Goal: Navigation & Orientation: Understand site structure

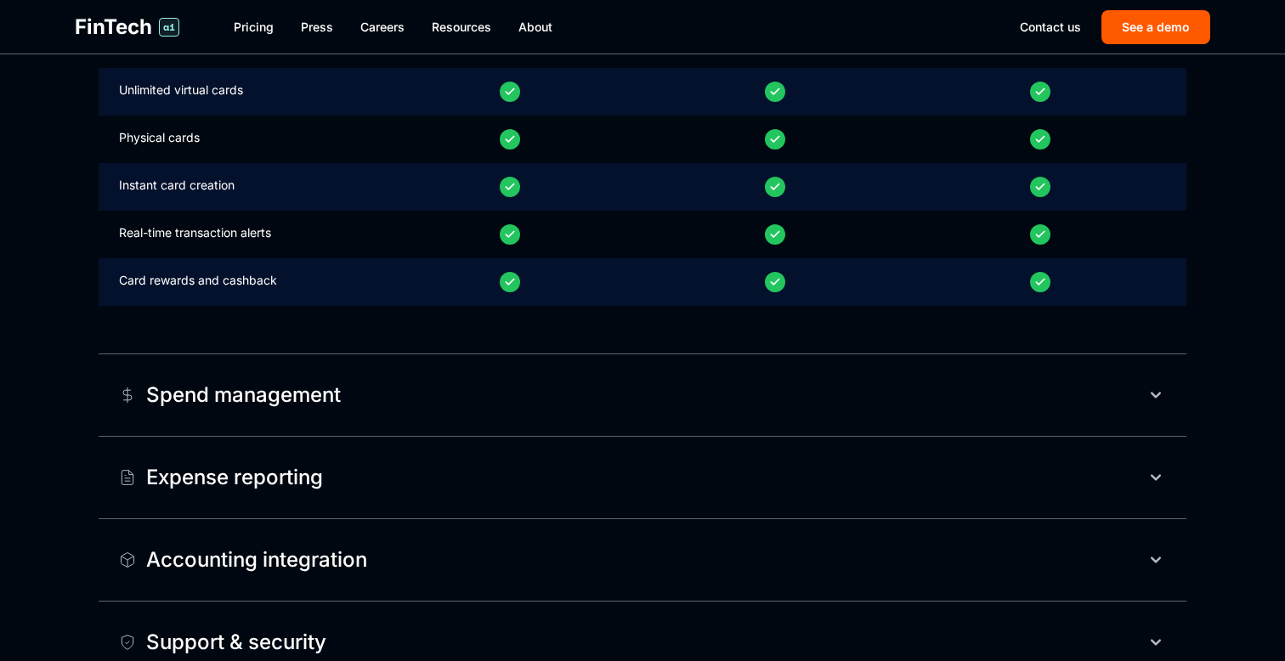
scroll to position [962, 0]
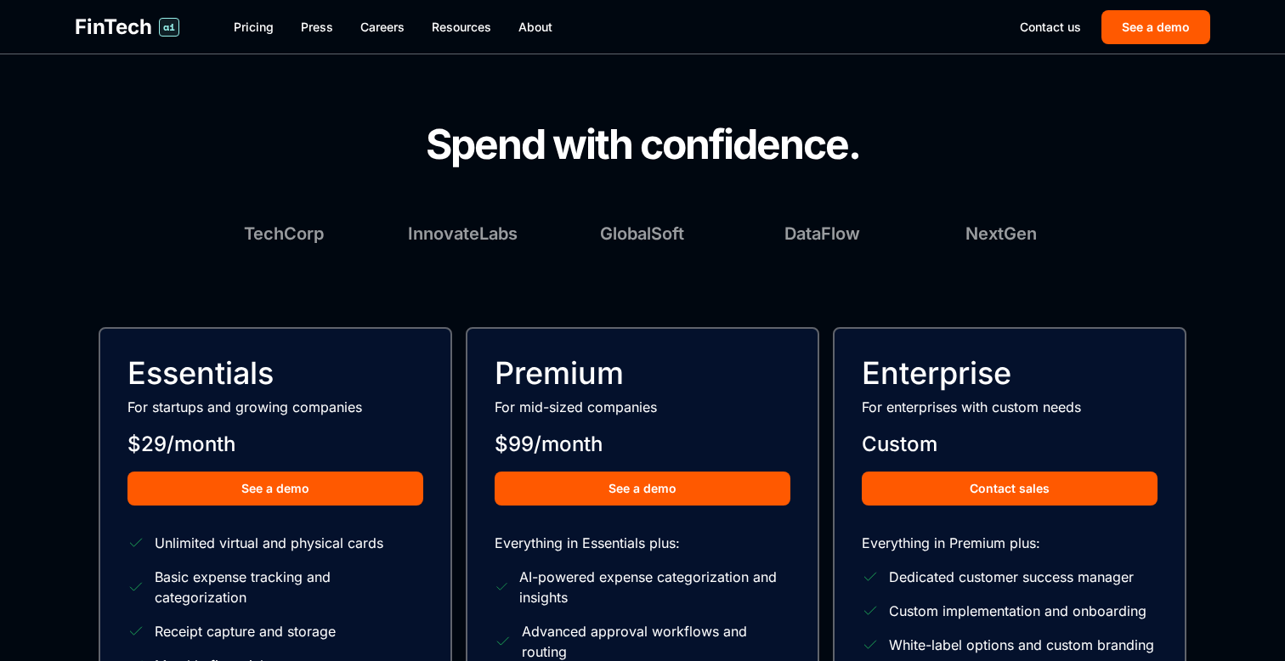
click at [388, 32] on link "Careers" at bounding box center [382, 27] width 44 height 17
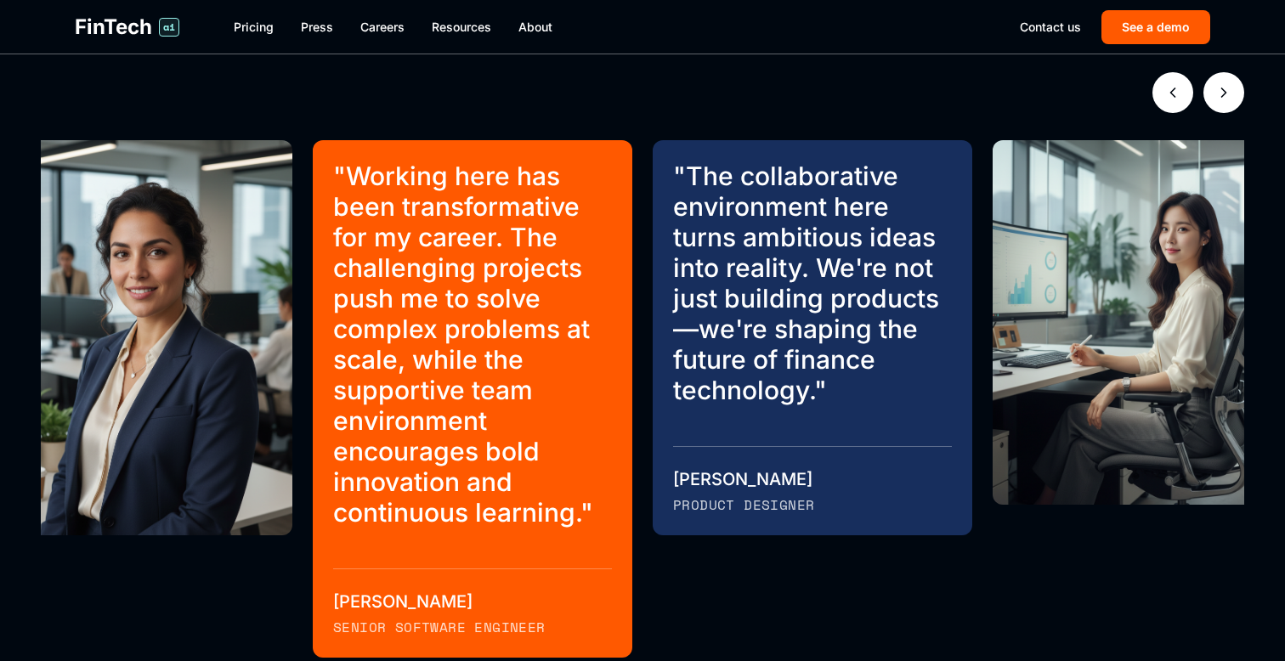
scroll to position [905, 0]
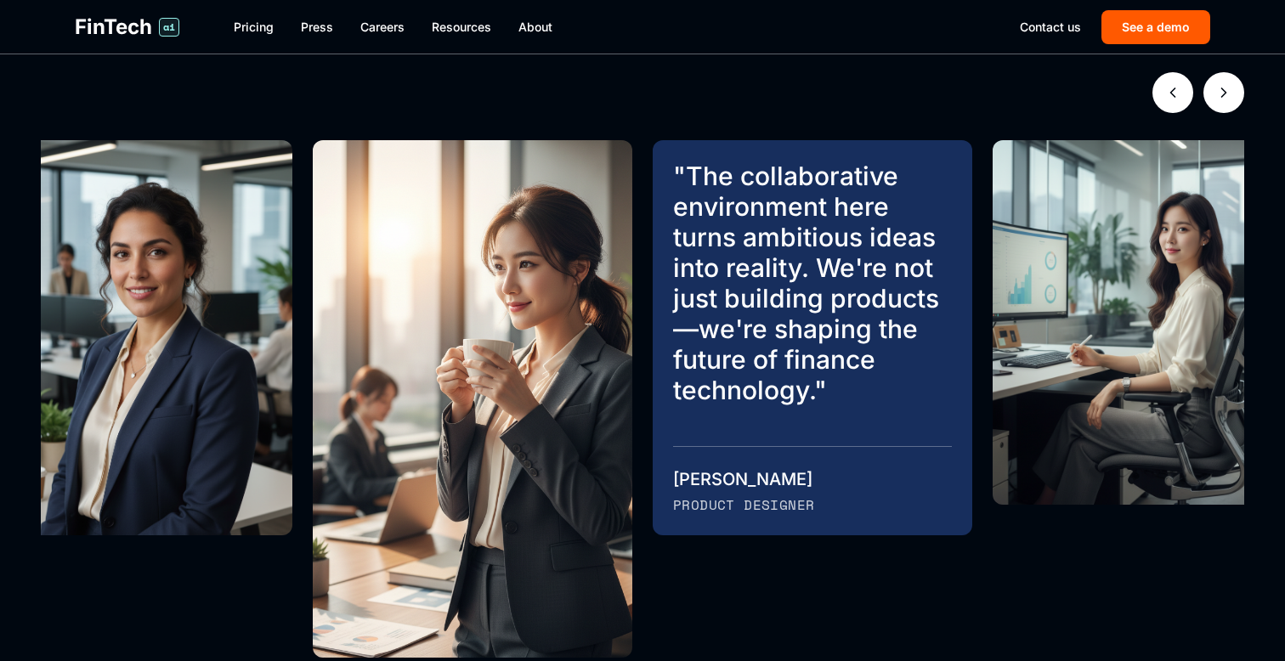
click at [1208, 99] on button "Next testimonials" at bounding box center [1223, 92] width 41 height 41
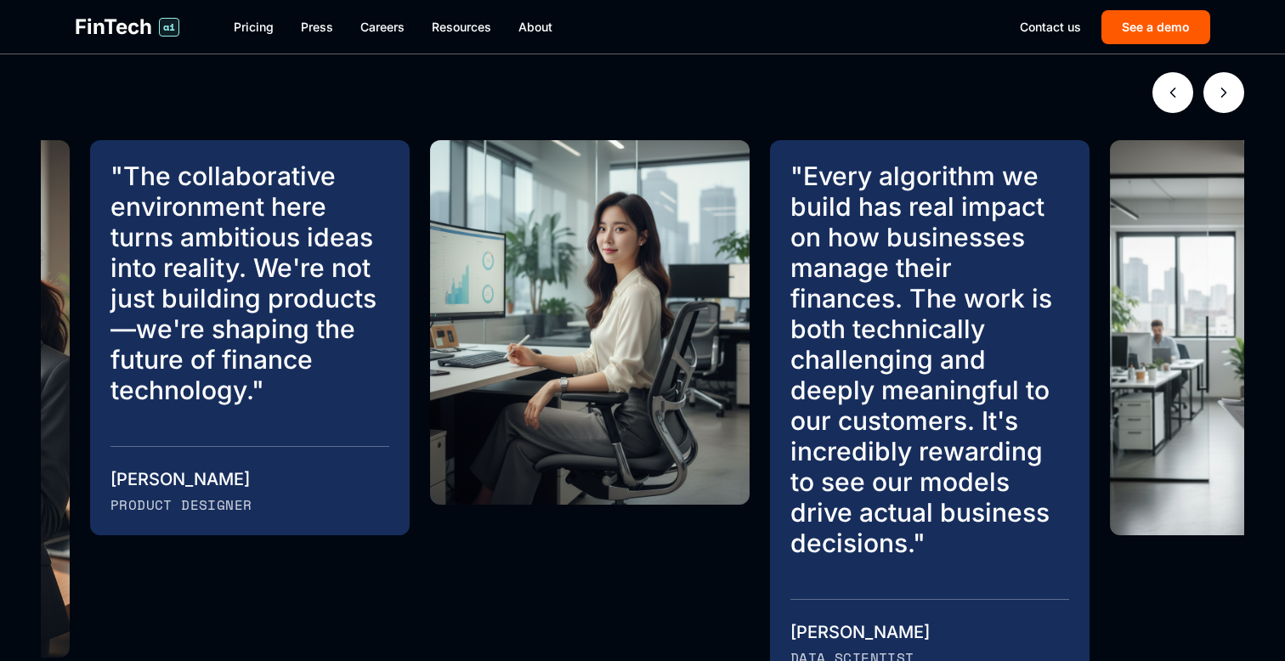
click at [1208, 99] on button "Next testimonials" at bounding box center [1223, 92] width 41 height 41
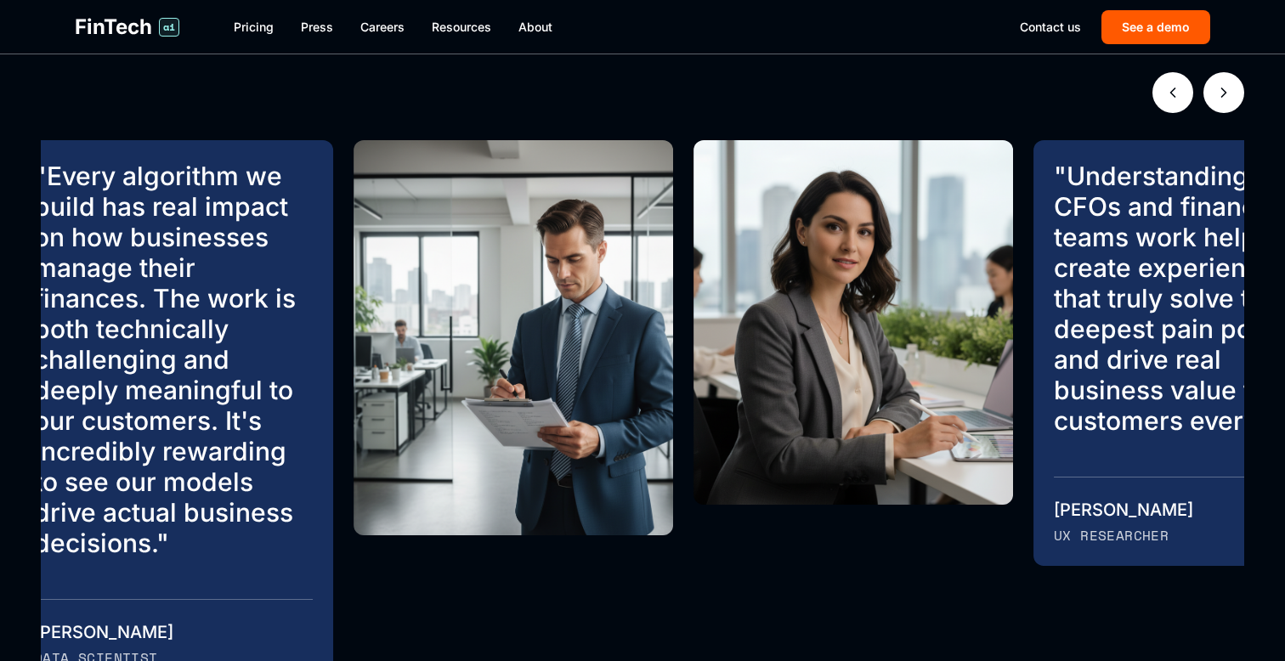
click at [1209, 101] on button "Next testimonials" at bounding box center [1223, 92] width 41 height 41
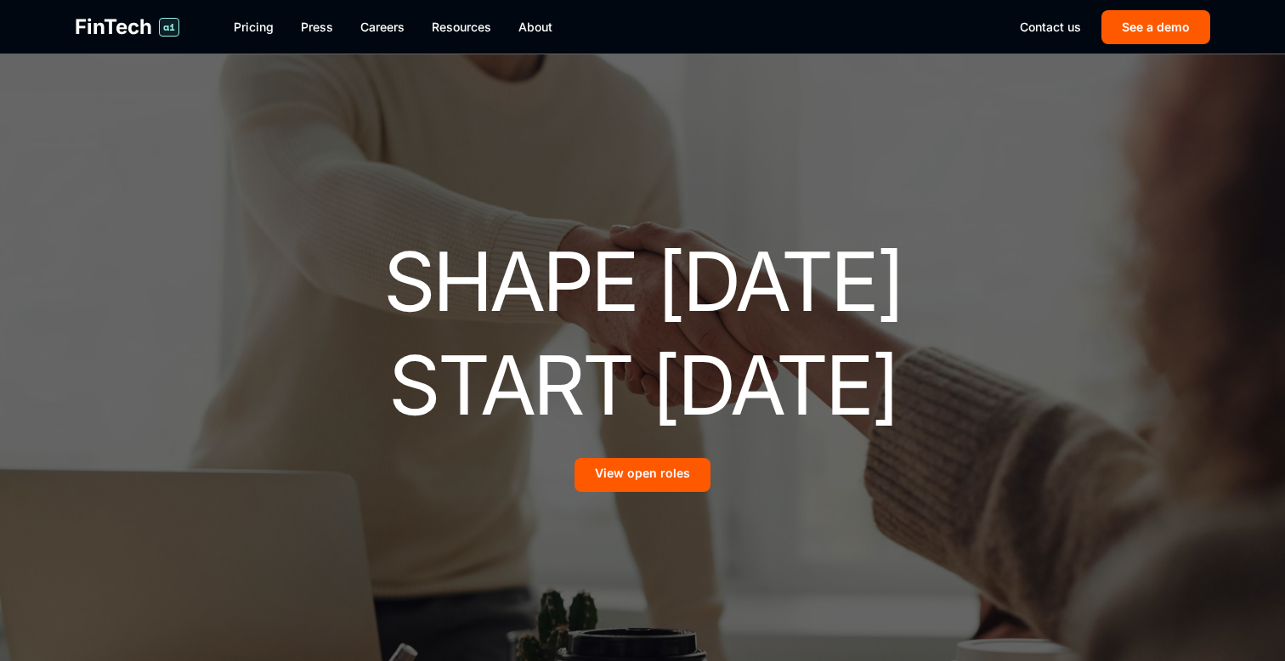
scroll to position [0, 0]
click at [245, 32] on link "Pricing" at bounding box center [254, 27] width 40 height 17
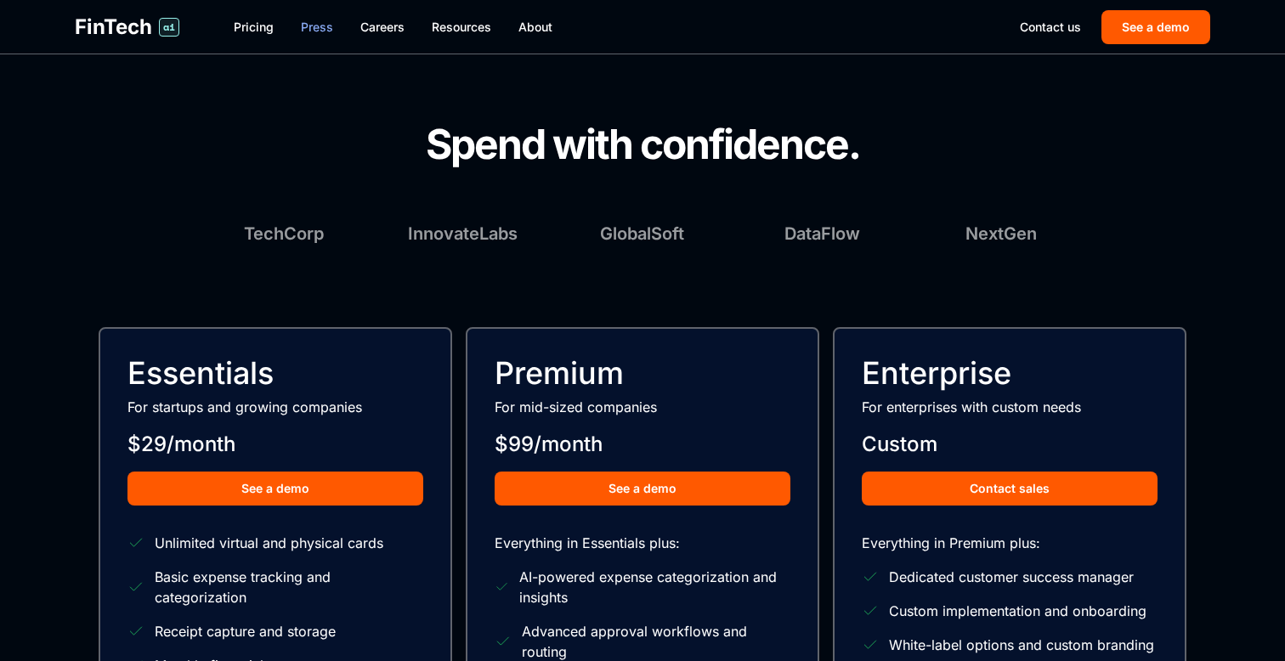
click at [308, 32] on link "Press" at bounding box center [317, 27] width 32 height 17
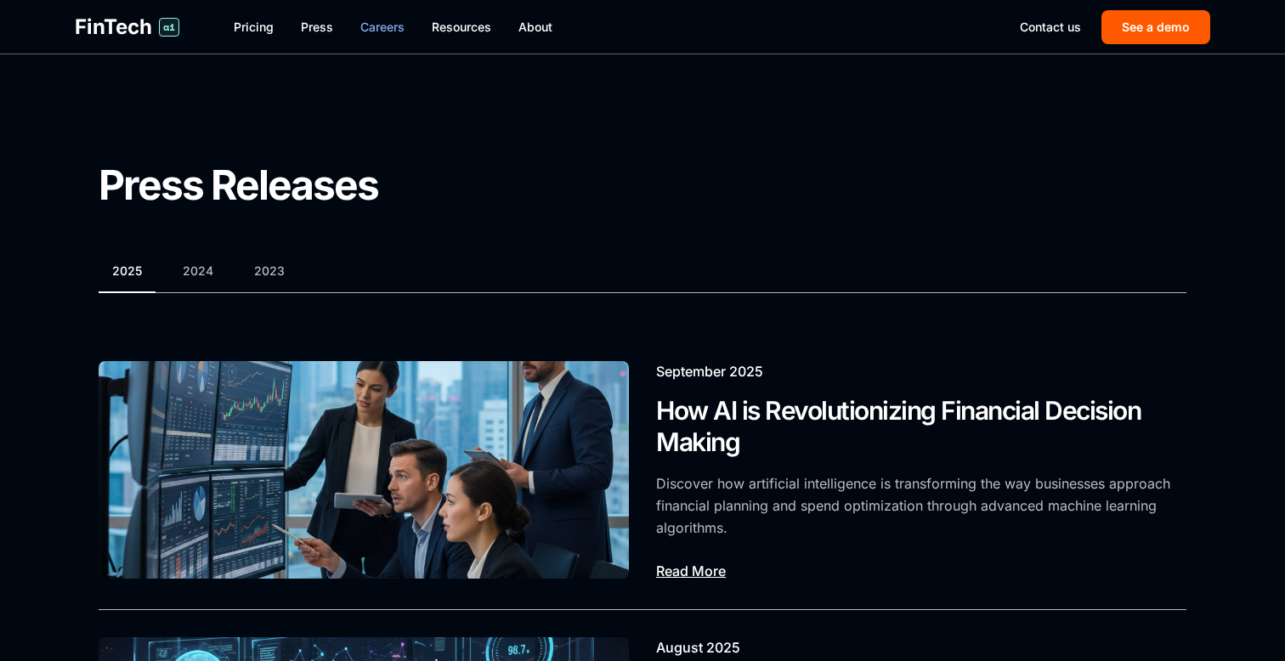
click at [380, 28] on link "Careers" at bounding box center [382, 27] width 44 height 17
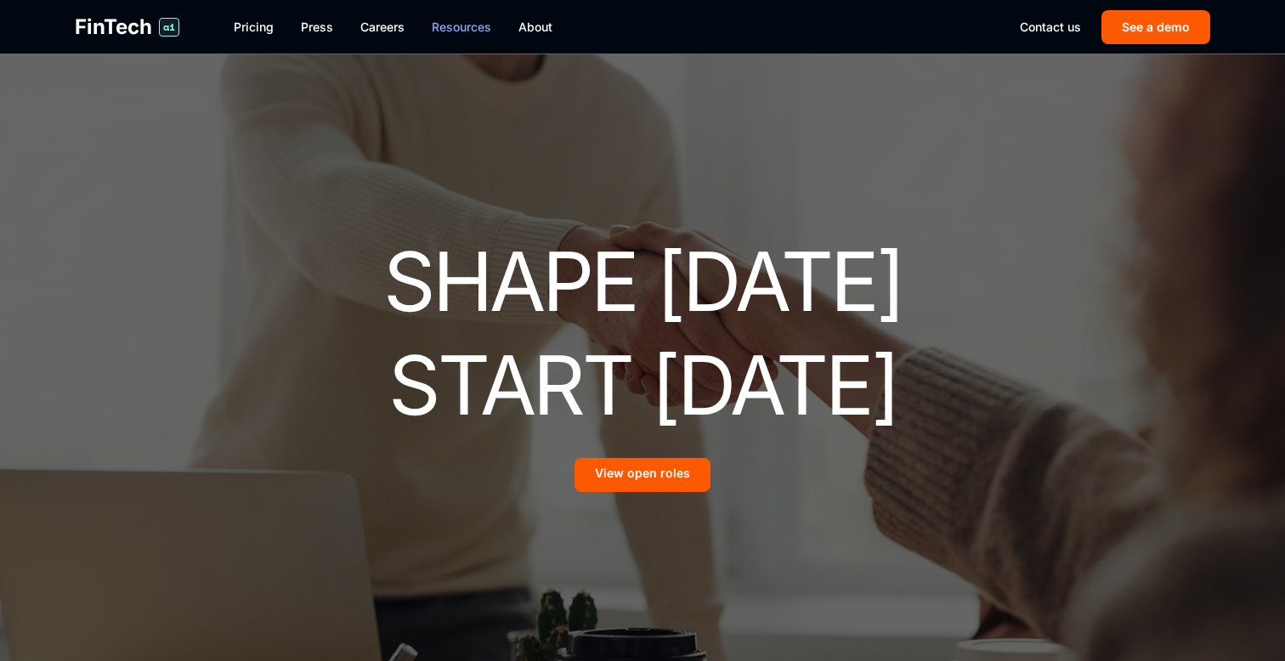
click at [446, 30] on link "Resources" at bounding box center [461, 27] width 59 height 17
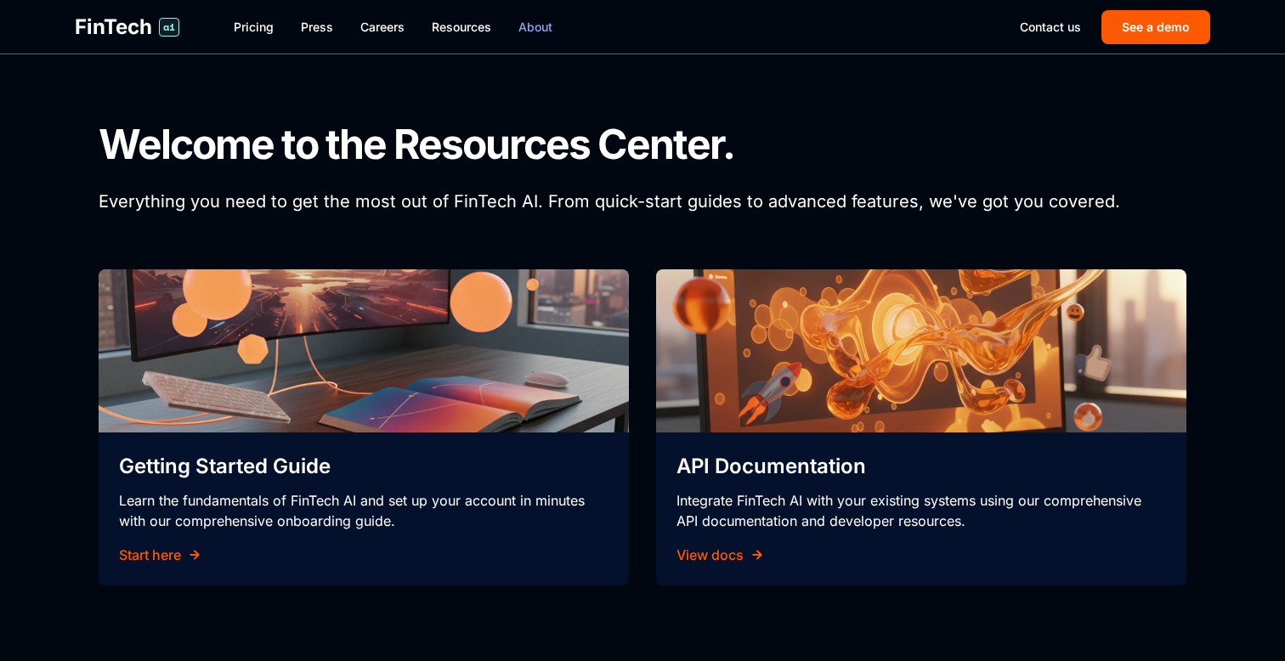
click at [533, 29] on link "About" at bounding box center [535, 27] width 34 height 17
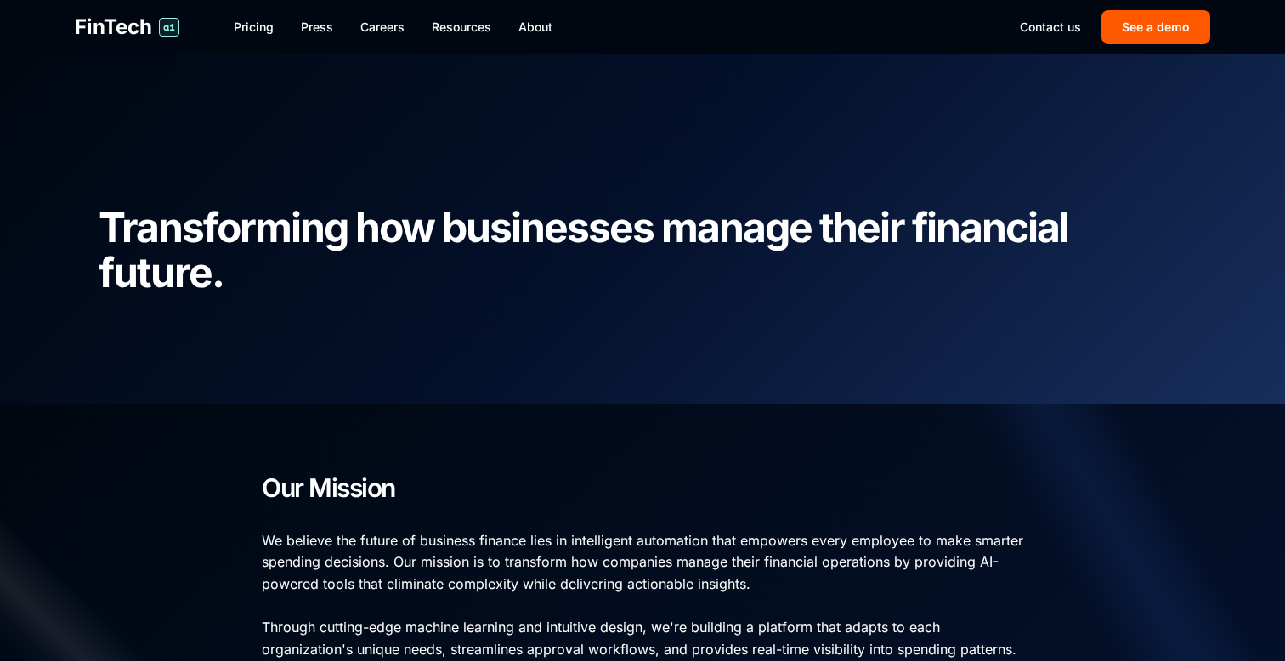
click at [493, 24] on nav "Pricing Press Careers Resources About" at bounding box center [627, 27] width 786 height 17
click at [1047, 32] on link "Contact us" at bounding box center [1050, 27] width 61 height 17
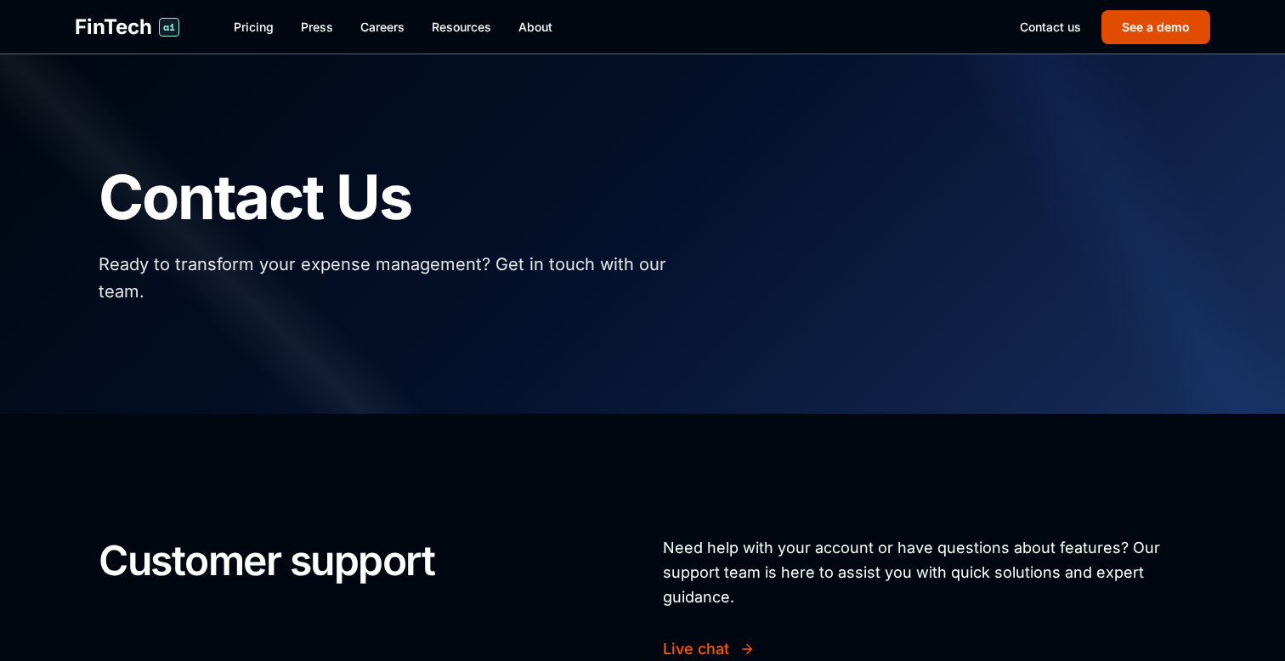
click at [1128, 36] on button "See a demo" at bounding box center [1155, 27] width 109 height 34
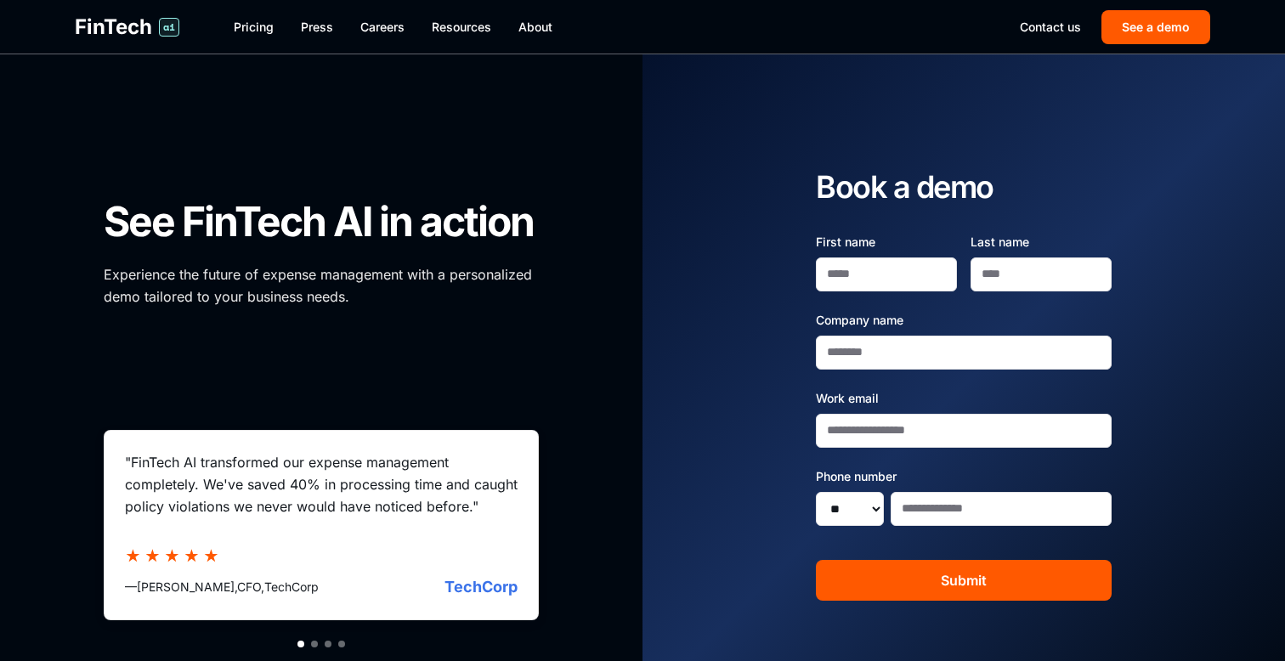
click at [528, 33] on link "About" at bounding box center [535, 27] width 34 height 17
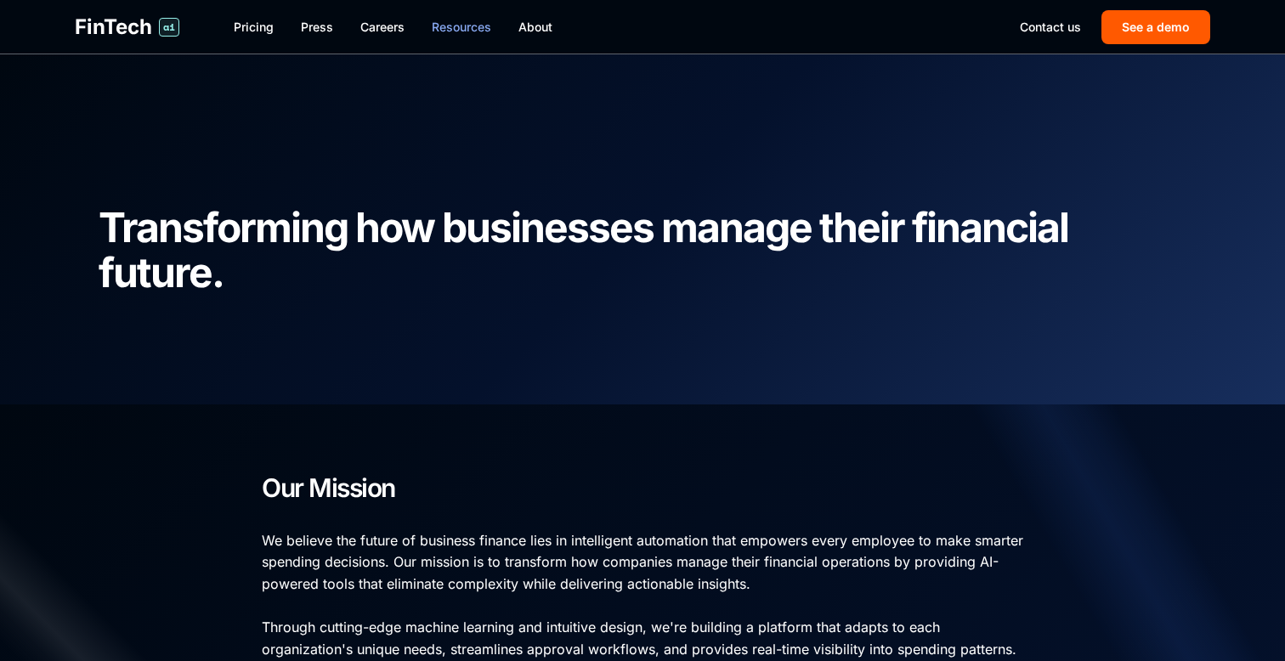
click at [461, 23] on link "Resources" at bounding box center [461, 27] width 59 height 17
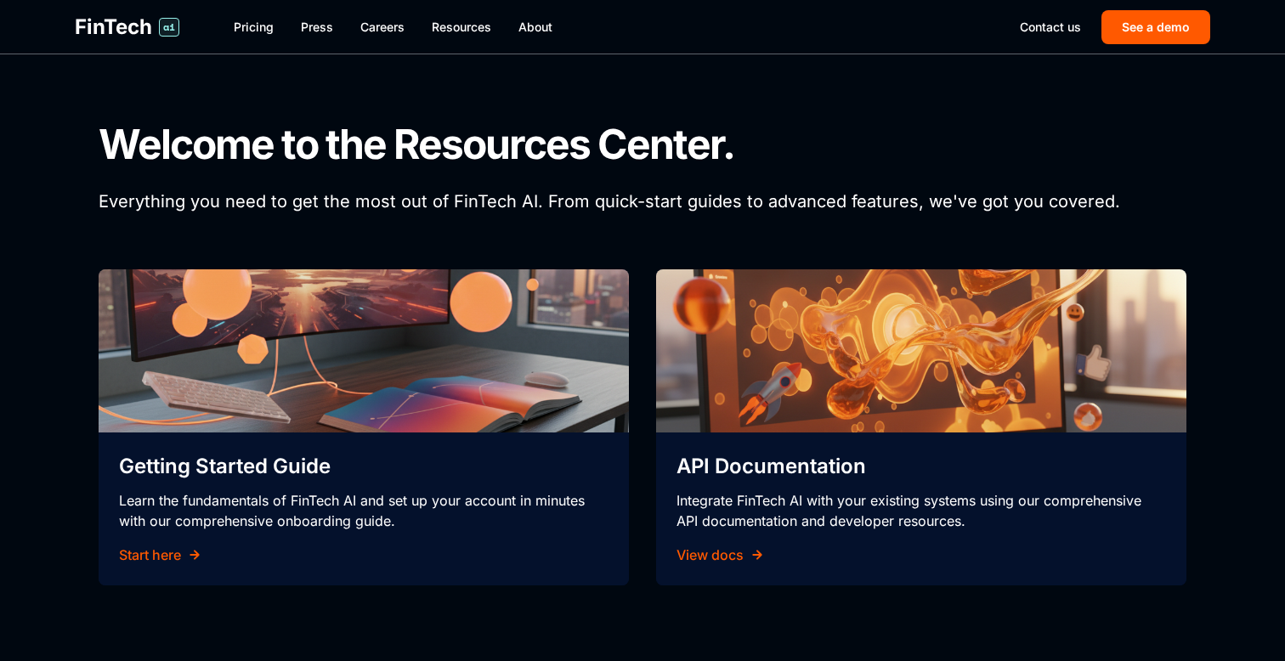
click at [314, 32] on link "Press" at bounding box center [317, 27] width 32 height 17
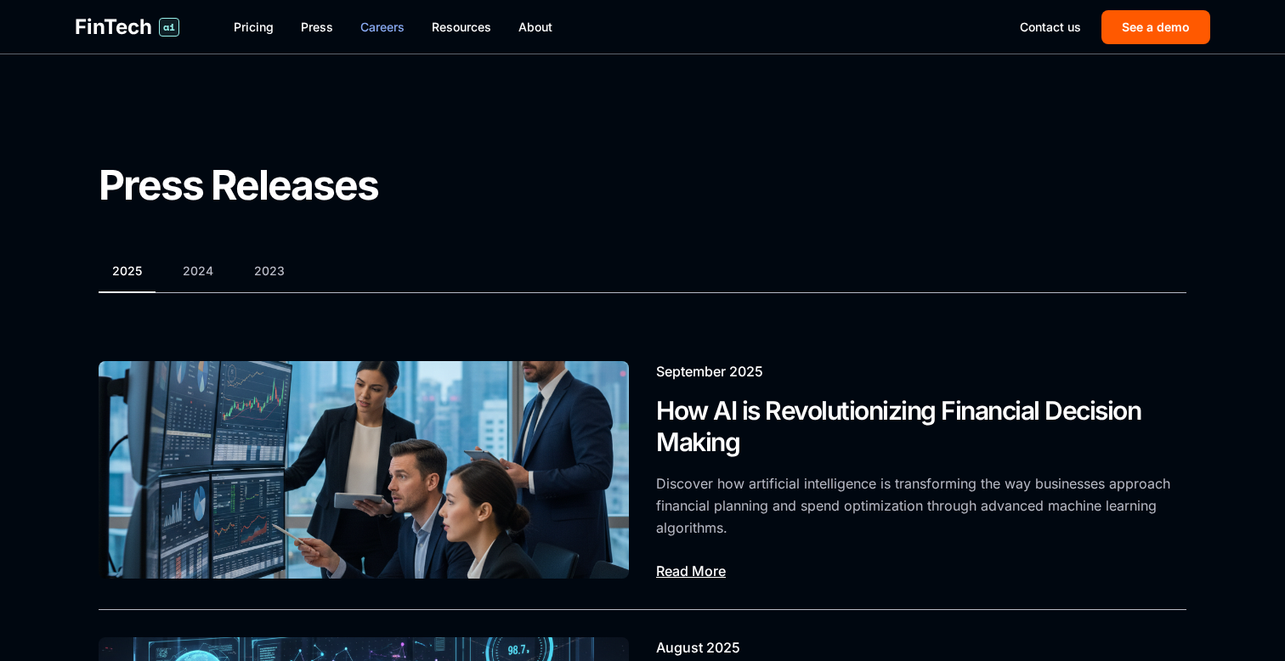
click at [396, 31] on link "Careers" at bounding box center [382, 27] width 44 height 17
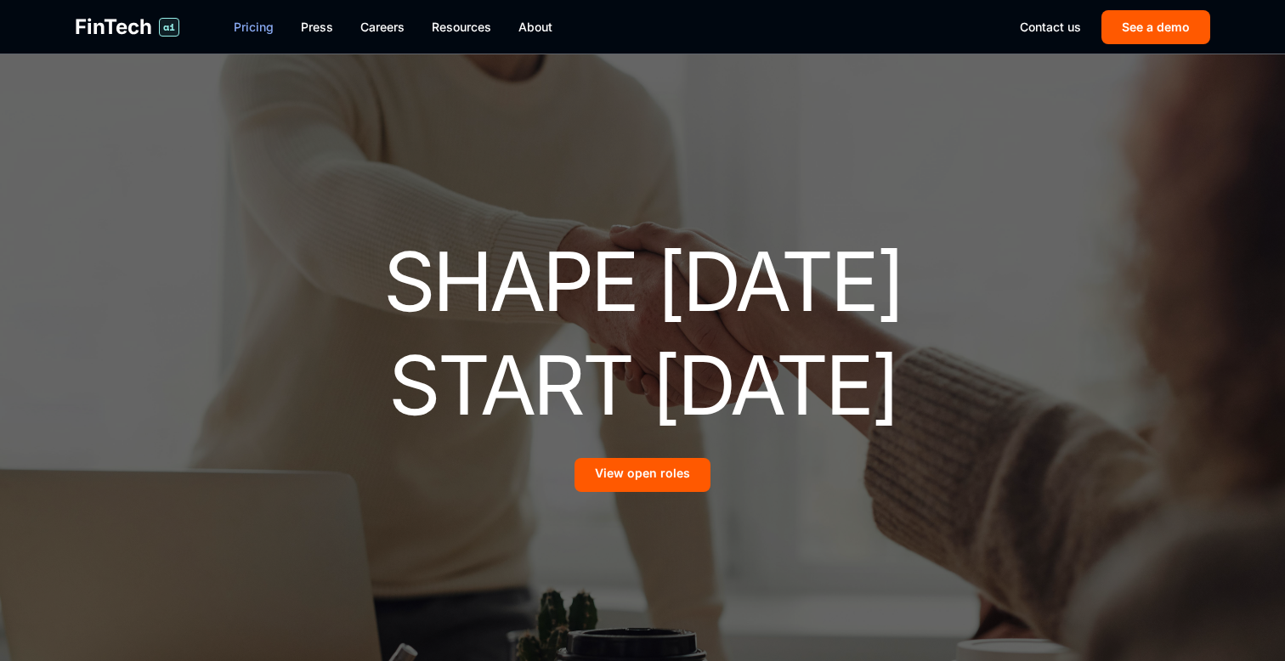
click at [240, 29] on link "Pricing" at bounding box center [254, 27] width 40 height 17
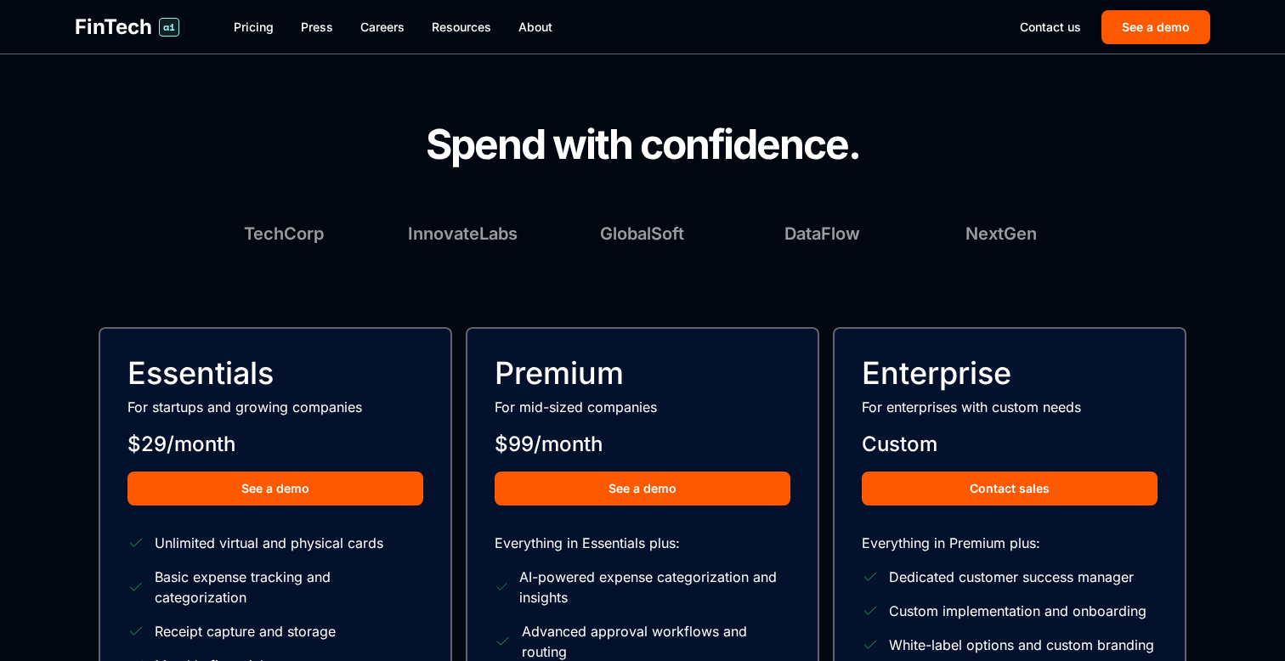
click at [103, 34] on span "FinTech" at bounding box center [113, 27] width 77 height 27
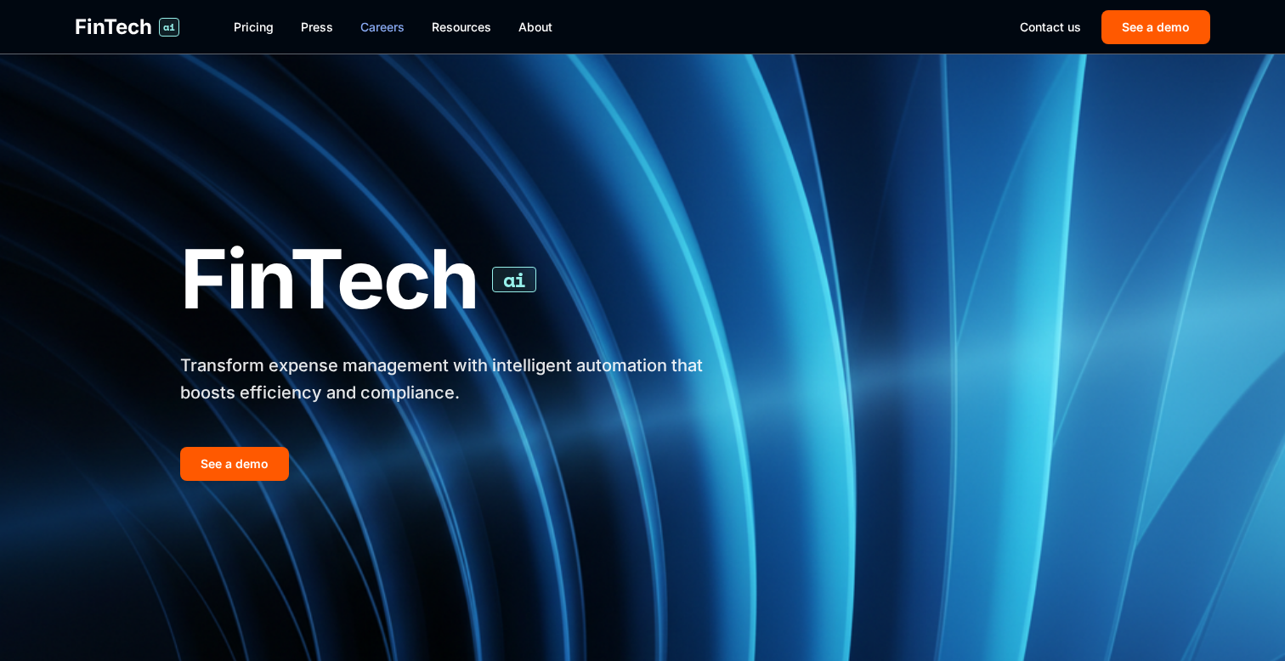
click at [395, 25] on link "Careers" at bounding box center [382, 27] width 44 height 17
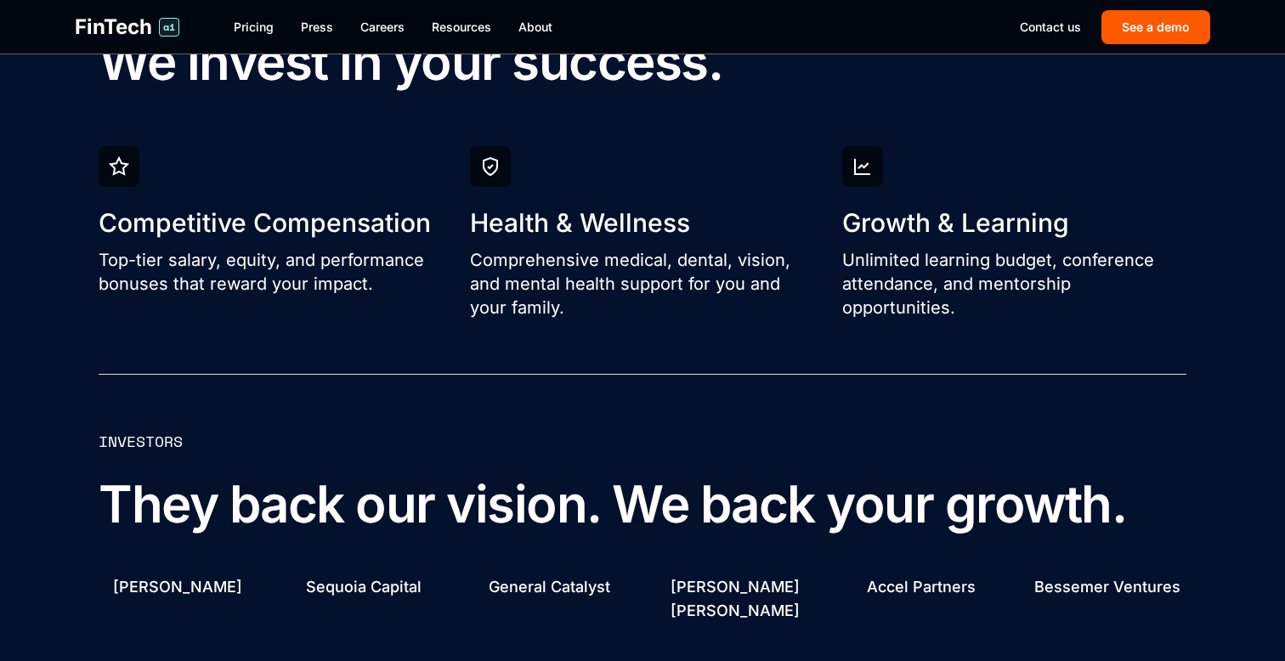
scroll to position [3214, 0]
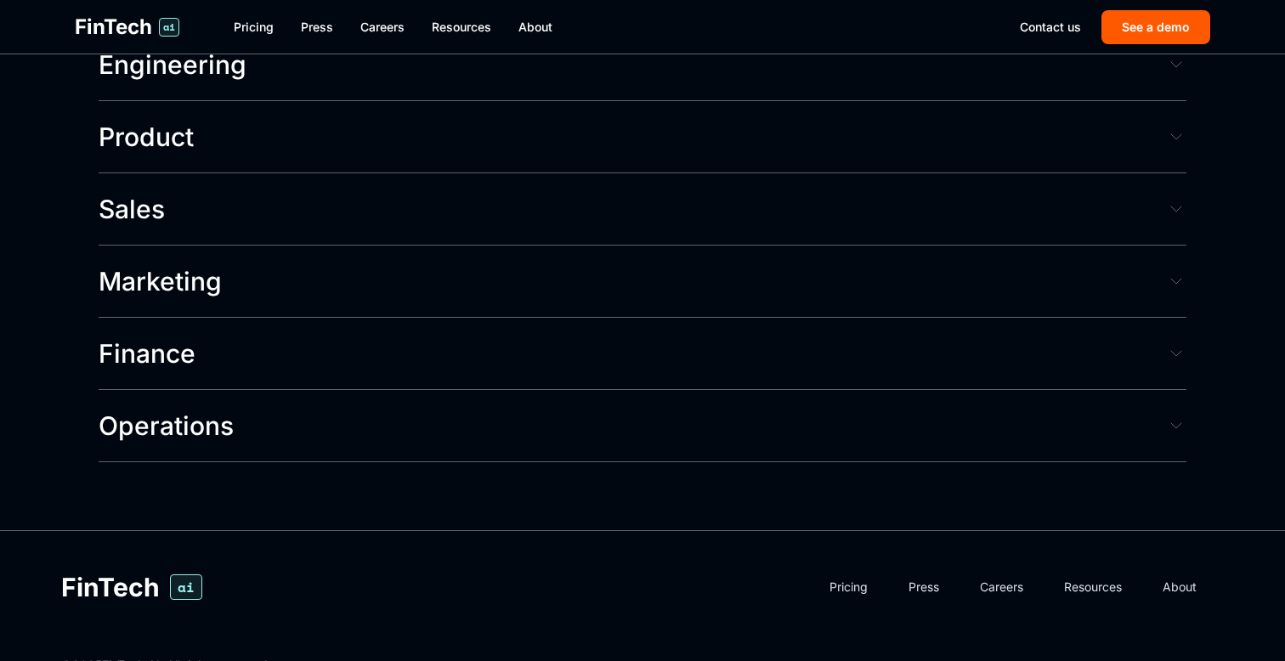
scroll to position [4216, 0]
click at [582, 391] on button "Operations" at bounding box center [643, 427] width 1088 height 72
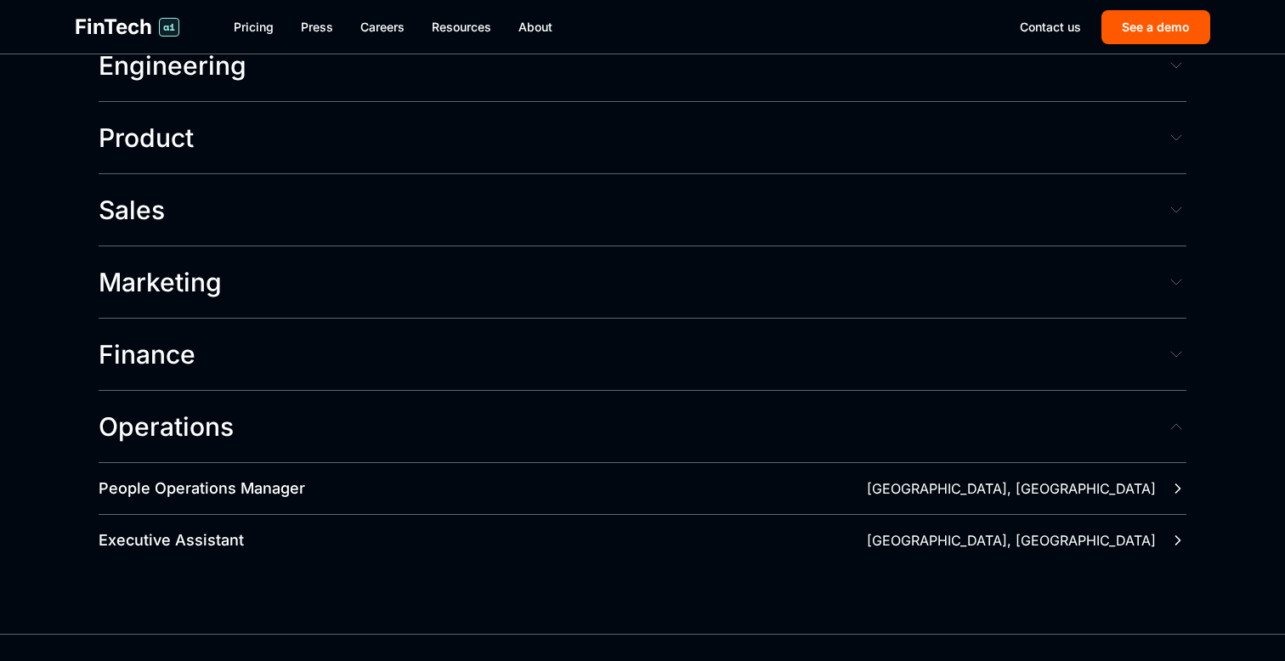
click at [578, 319] on button "Finance" at bounding box center [643, 355] width 1088 height 72
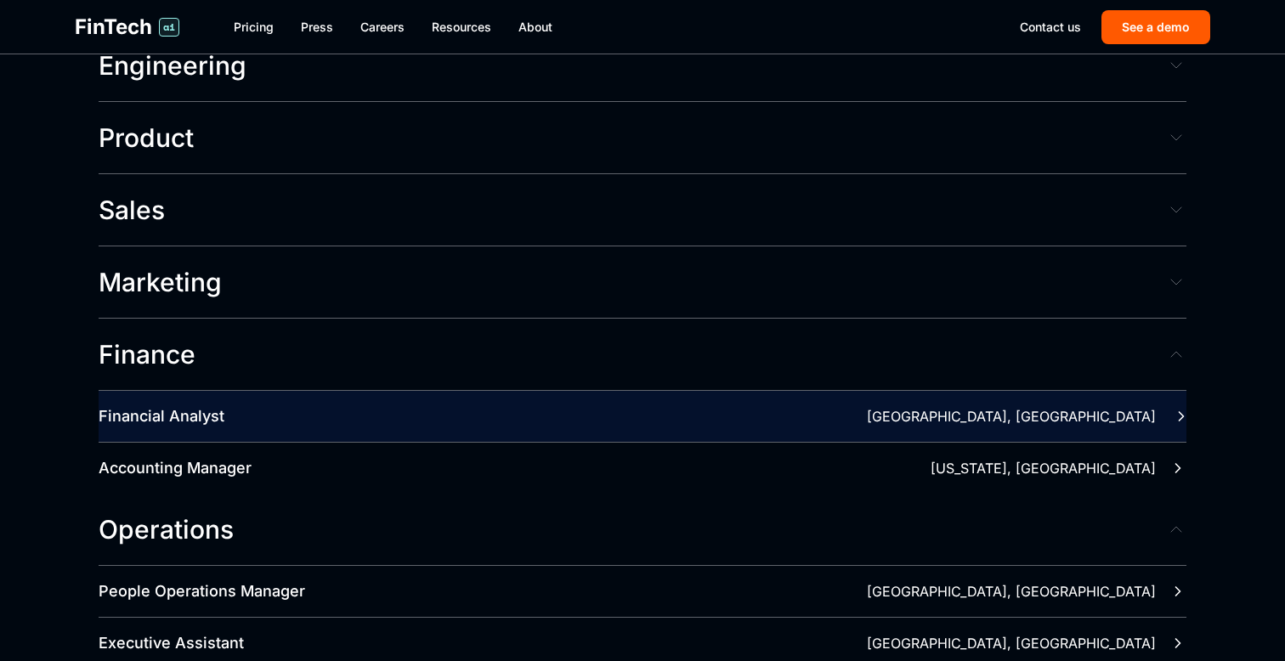
click at [1050, 391] on div "Financial Analyst San Francisco, CA" at bounding box center [643, 416] width 1088 height 51
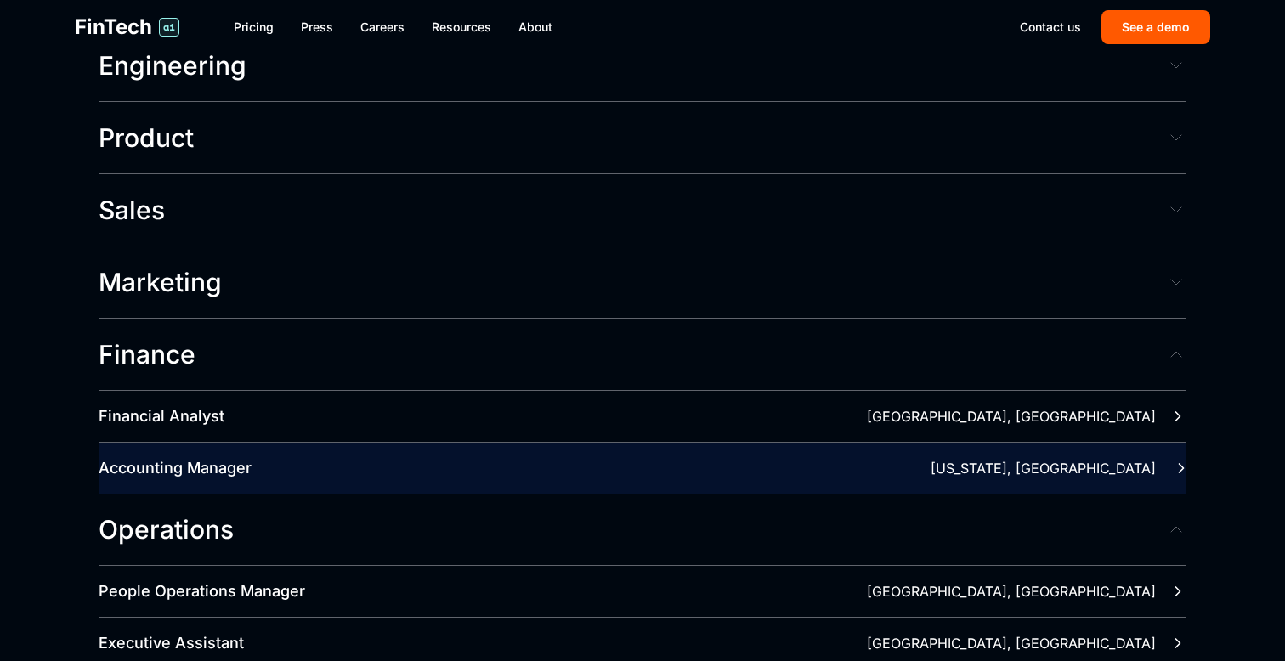
click at [875, 443] on div "Accounting Manager New York, NY" at bounding box center [643, 468] width 1088 height 51
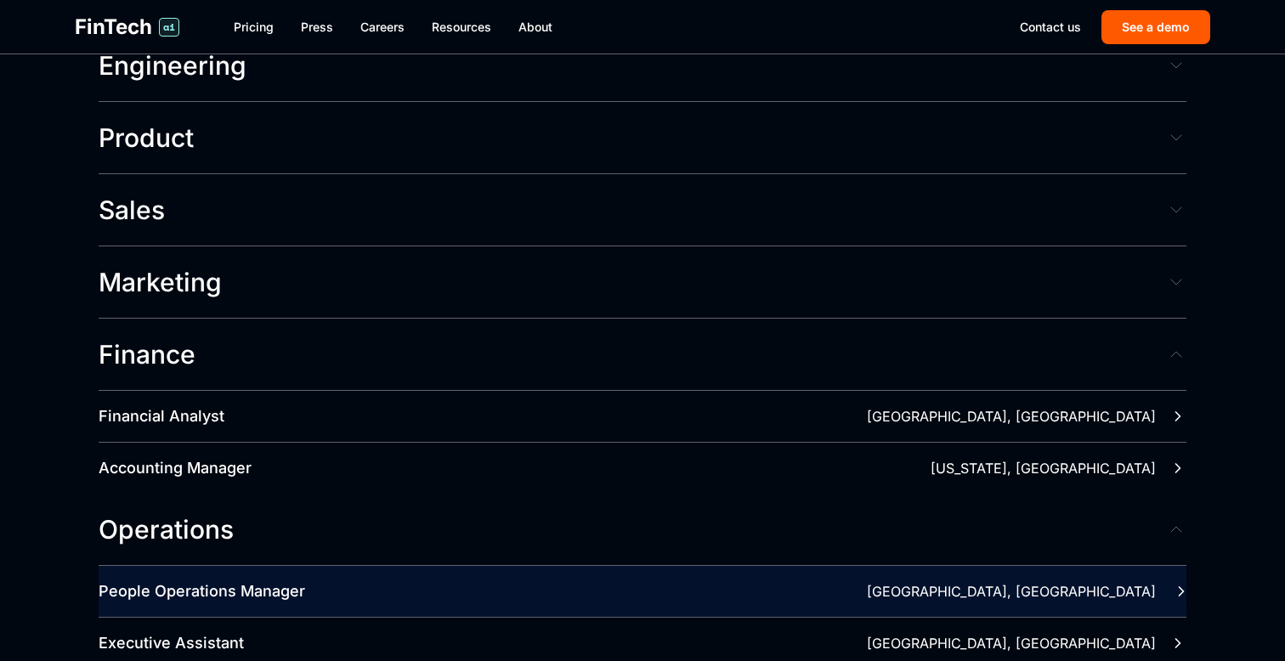
click at [789, 566] on div "People Operations Manager San Francisco, CA" at bounding box center [643, 591] width 1088 height 51
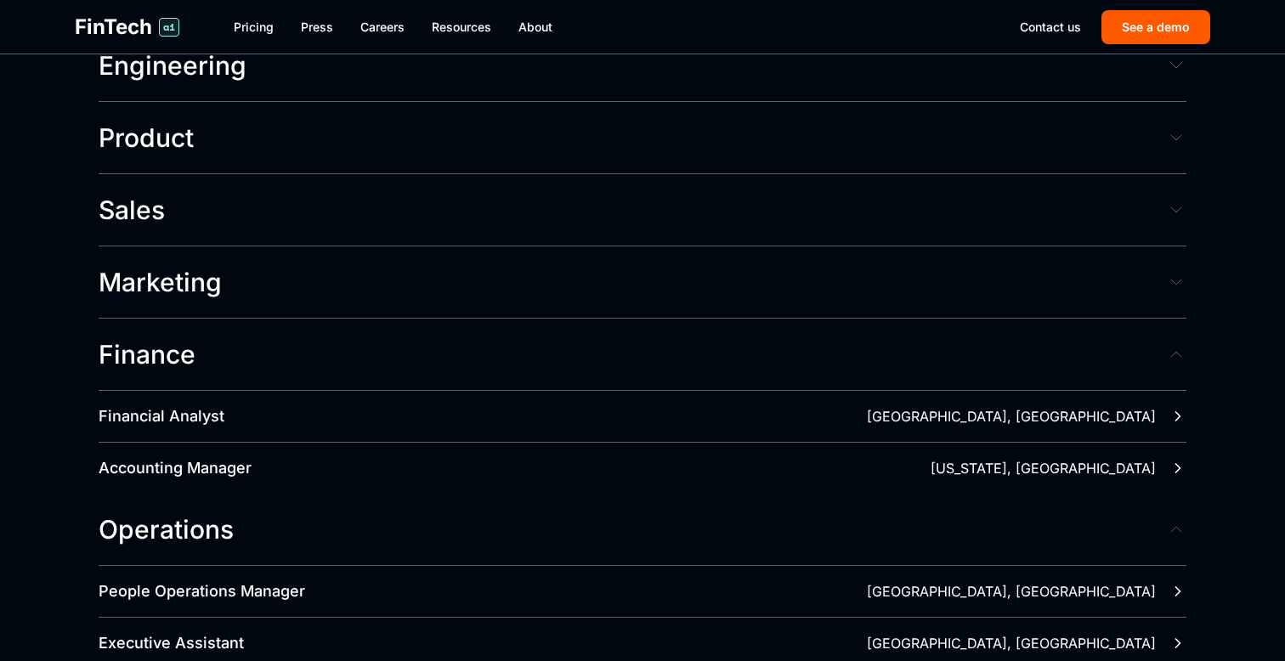
click at [732, 255] on button "Marketing" at bounding box center [643, 282] width 1088 height 72
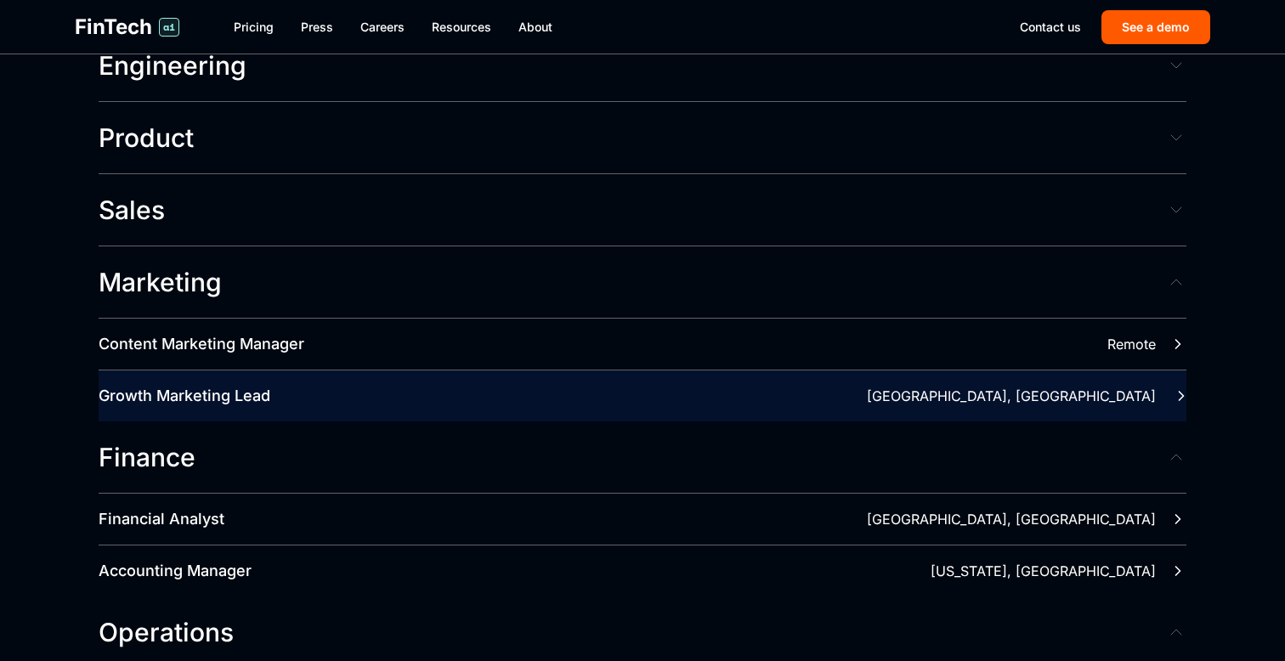
click at [686, 370] on div "Growth Marketing Lead San Francisco, CA" at bounding box center [643, 395] width 1088 height 51
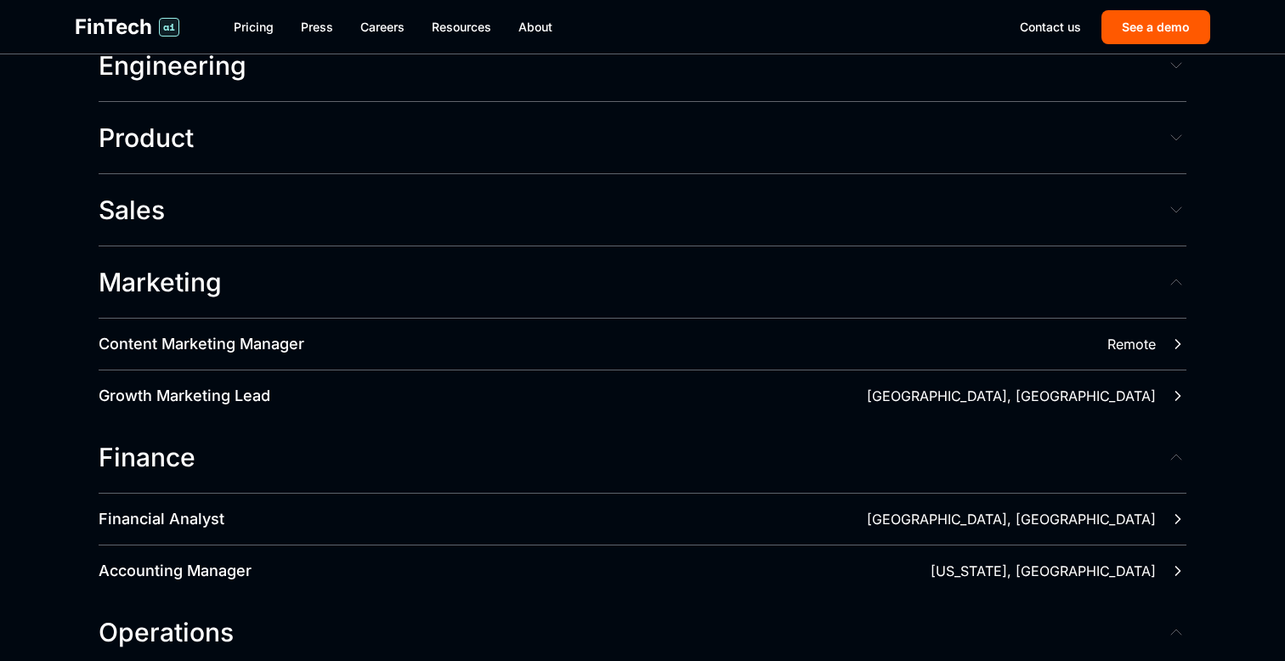
click at [687, 263] on button "Marketing" at bounding box center [643, 282] width 1088 height 72
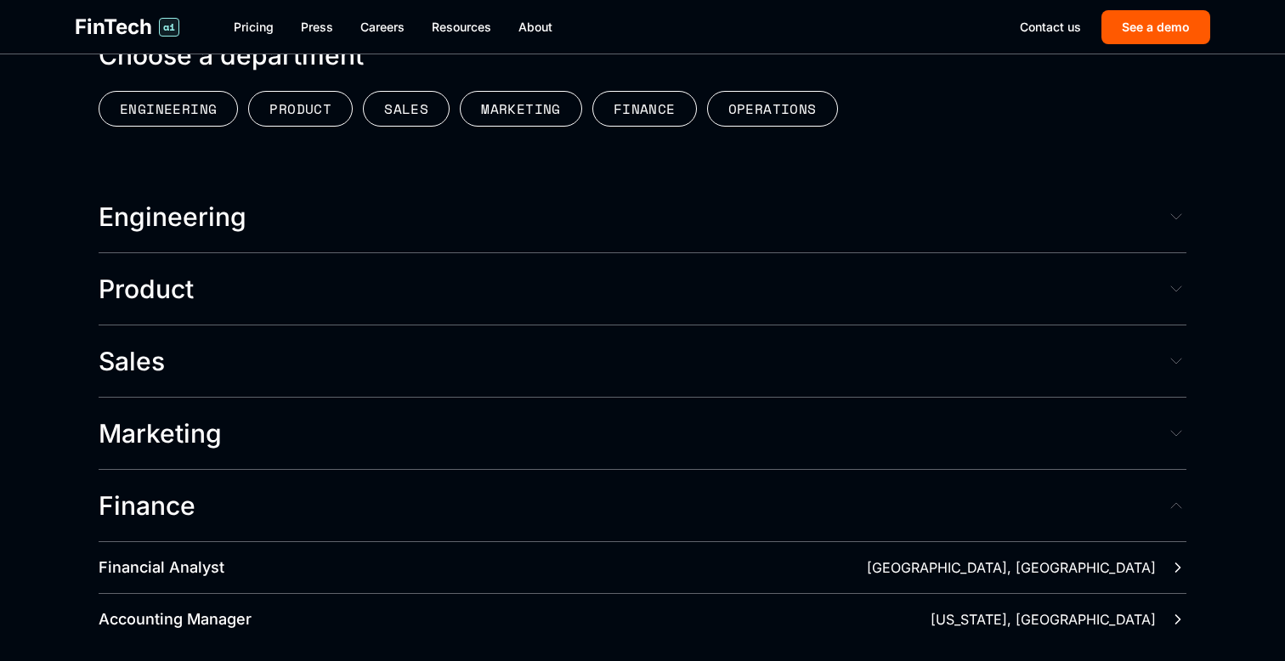
scroll to position [3933, 0]
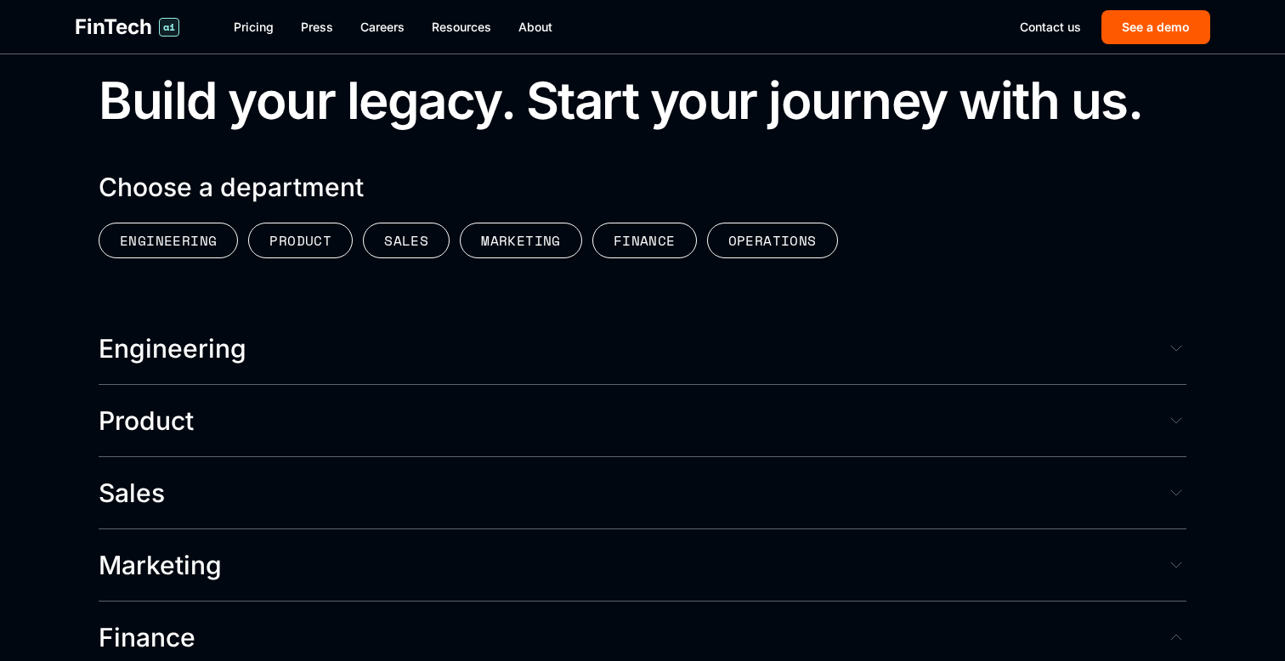
click at [432, 257] on div "Open Roles Build your legacy. Start your journey with us. Choose a department E…" at bounding box center [643, 488] width 1088 height 926
click at [431, 313] on button "Engineering" at bounding box center [643, 349] width 1088 height 72
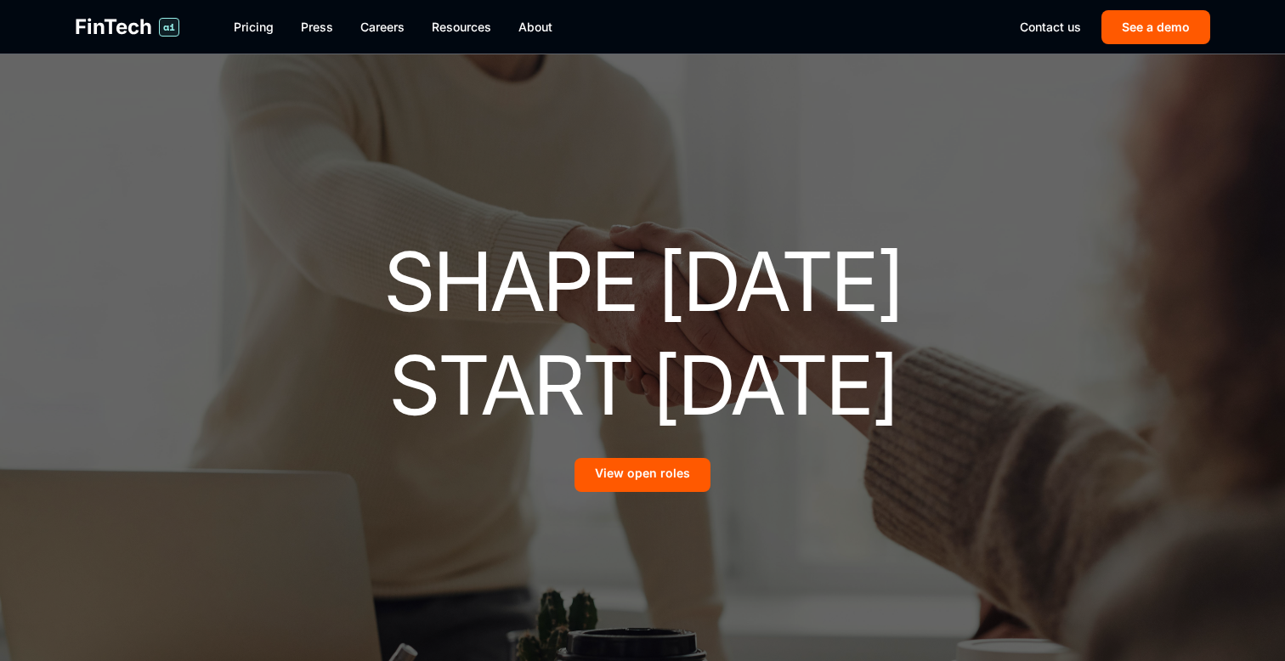
scroll to position [0, 0]
click at [149, 32] on span "FinTech" at bounding box center [113, 27] width 77 height 27
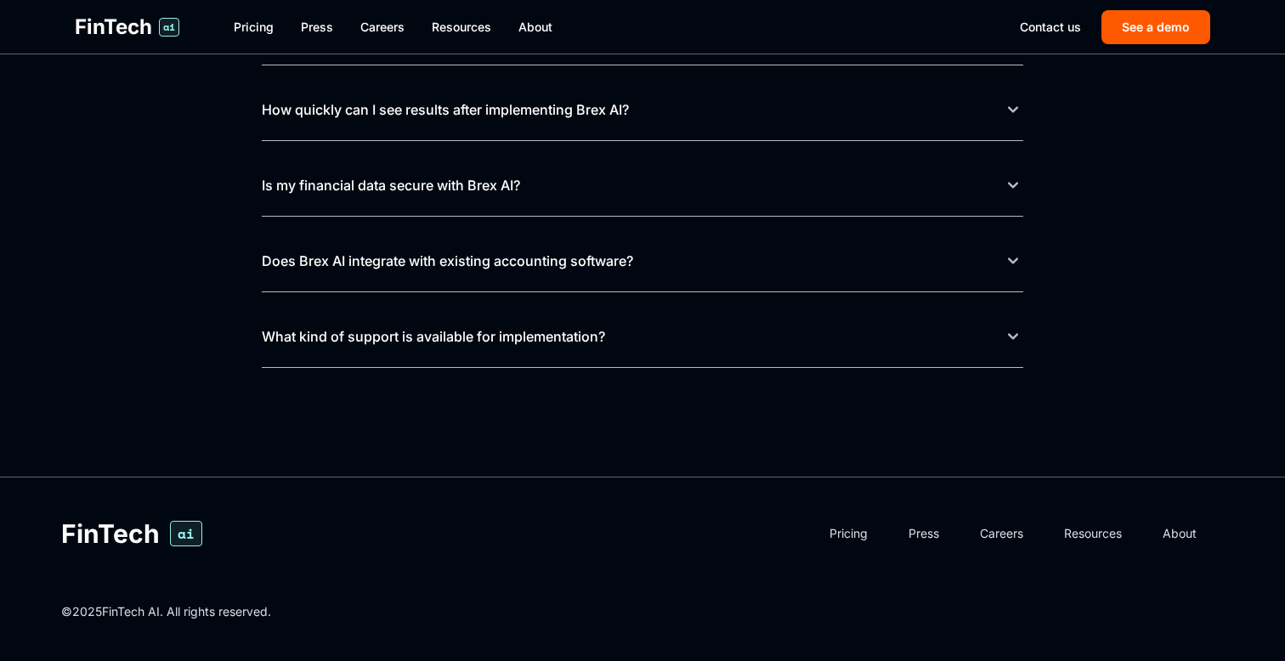
scroll to position [7484, 0]
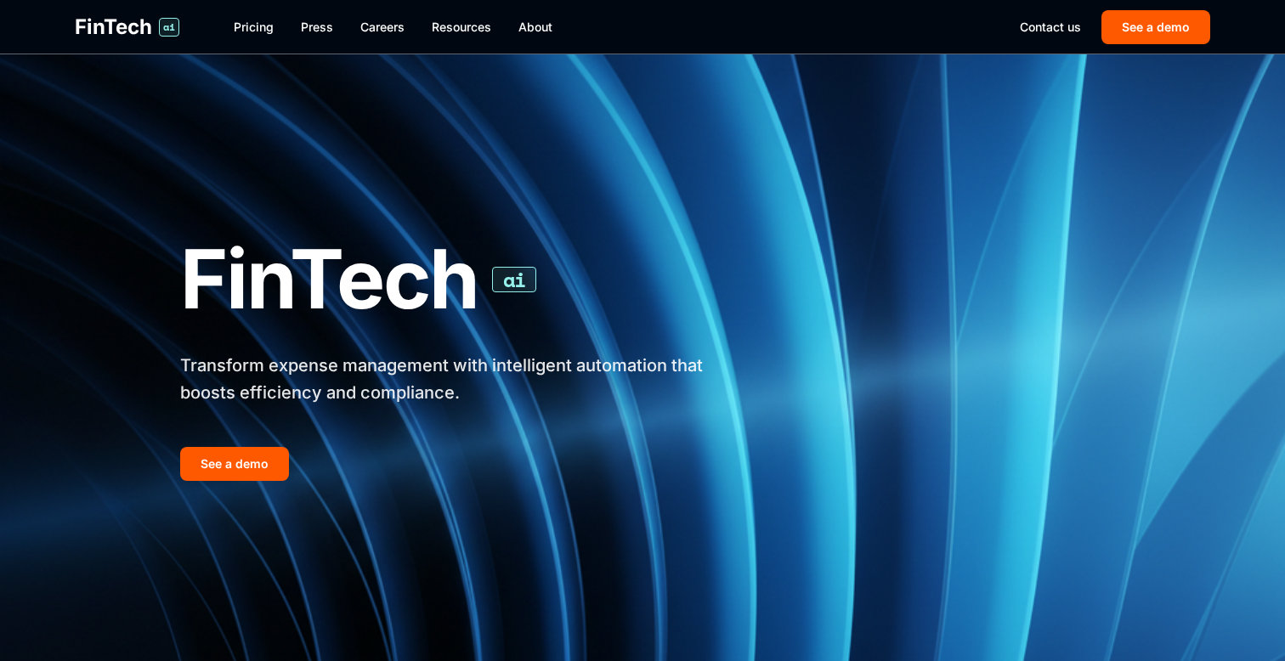
click at [373, 16] on div "FinTech ai Pricing Press Careers Resources About Contact us See a demo" at bounding box center [643, 27] width 1190 height 54
click at [376, 22] on link "Careers" at bounding box center [382, 27] width 44 height 17
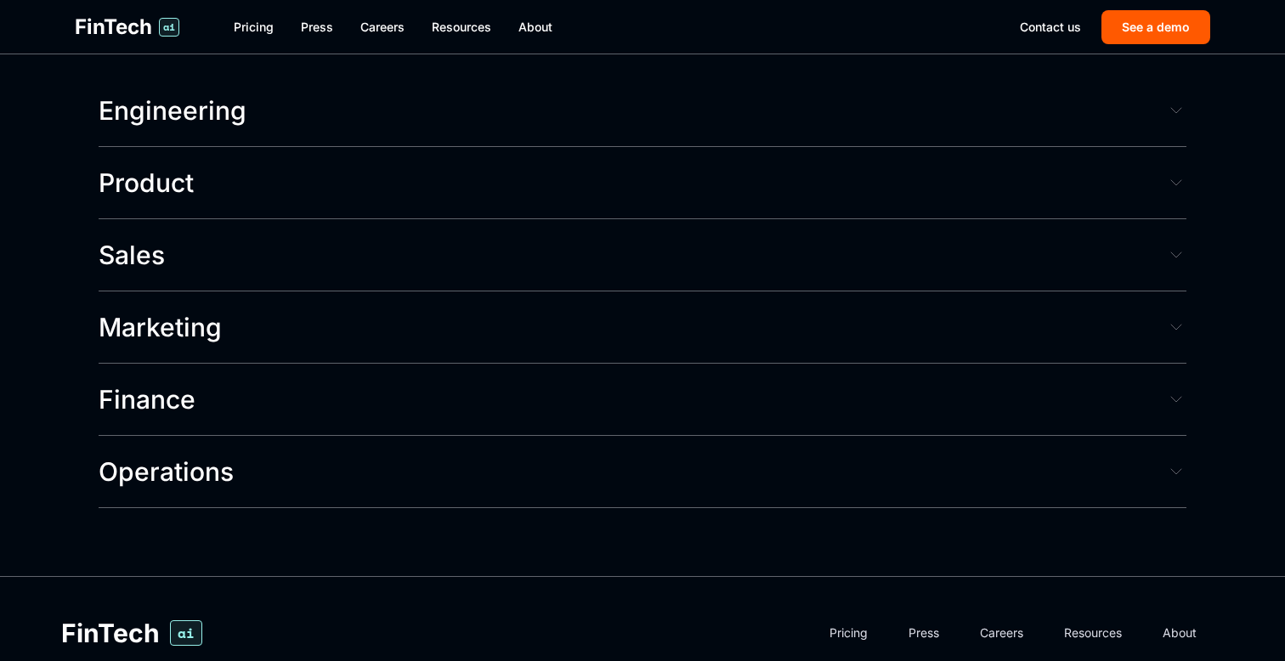
scroll to position [4137, 0]
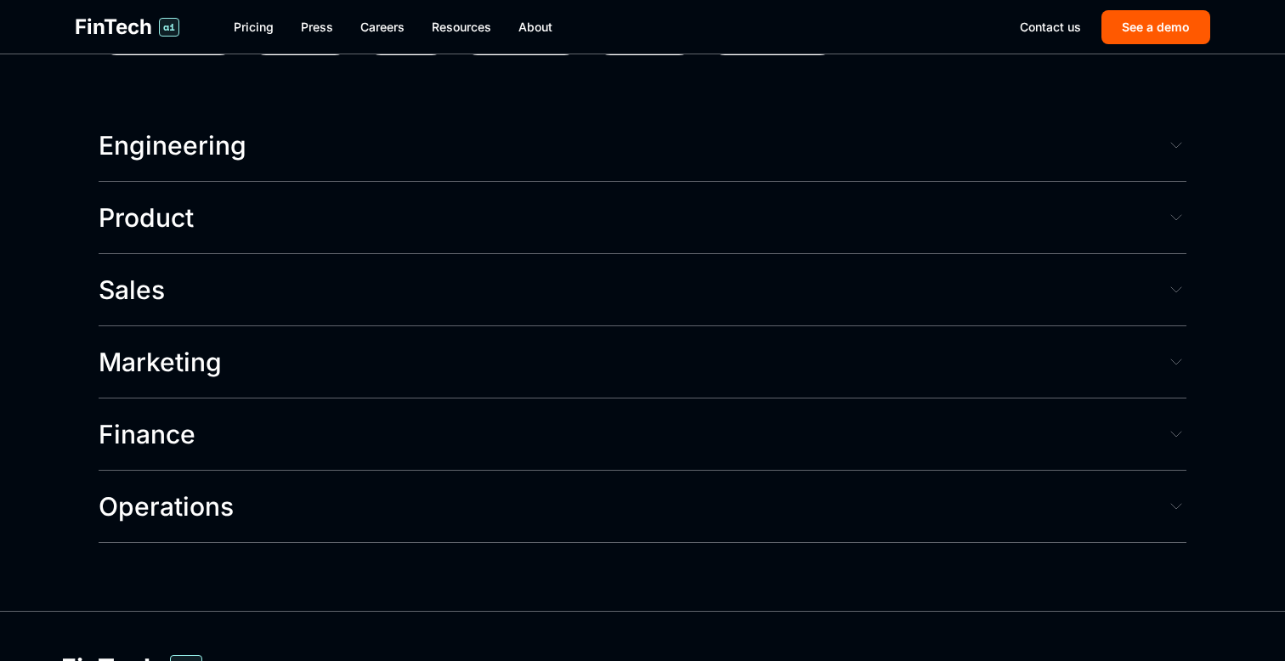
click at [289, 399] on button "Finance" at bounding box center [643, 435] width 1088 height 72
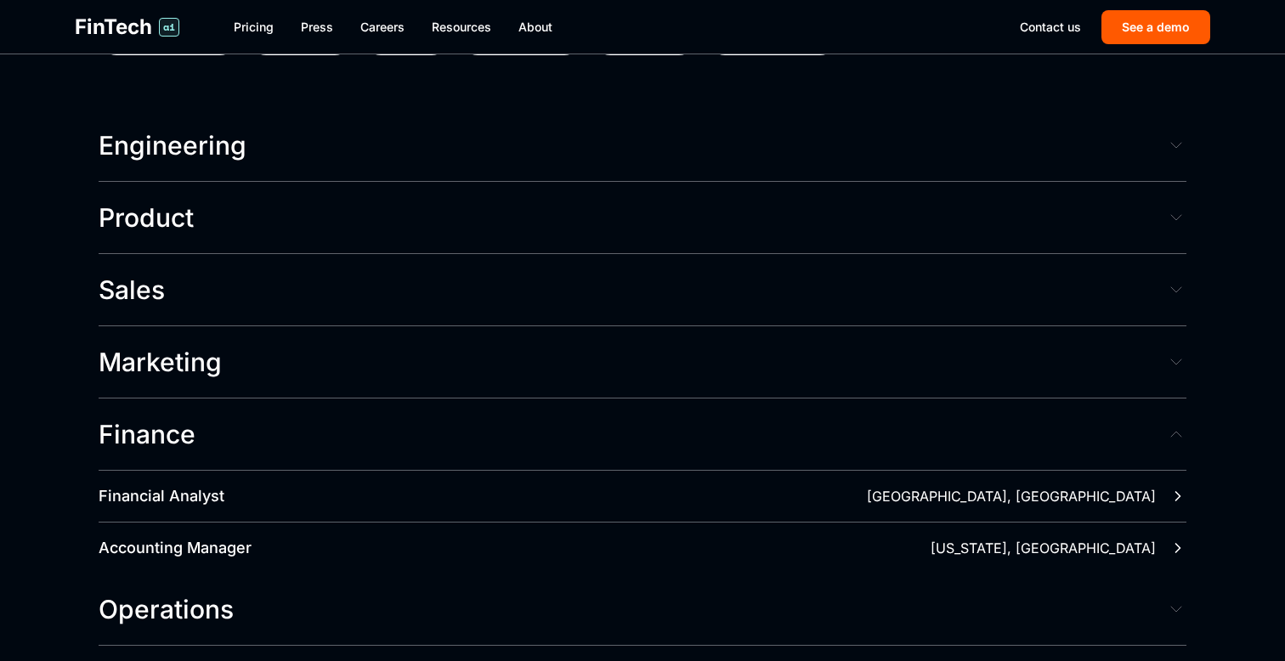
click at [298, 326] on button "Marketing" at bounding box center [643, 362] width 1088 height 72
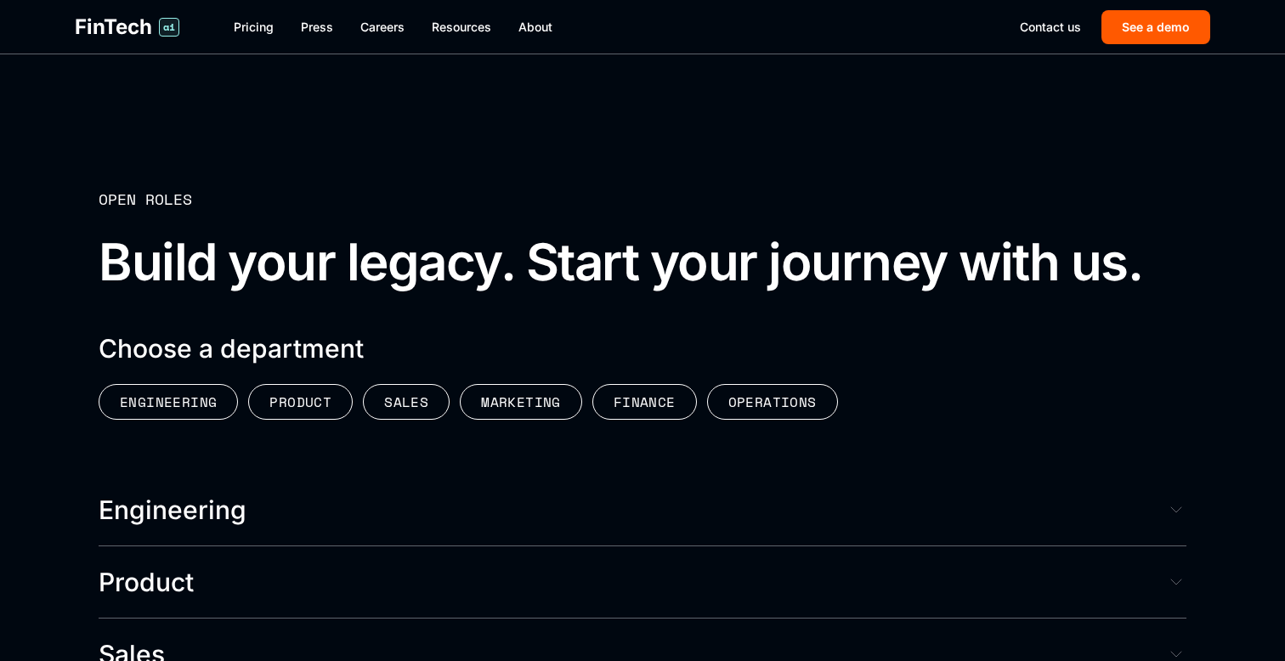
scroll to position [3770, 0]
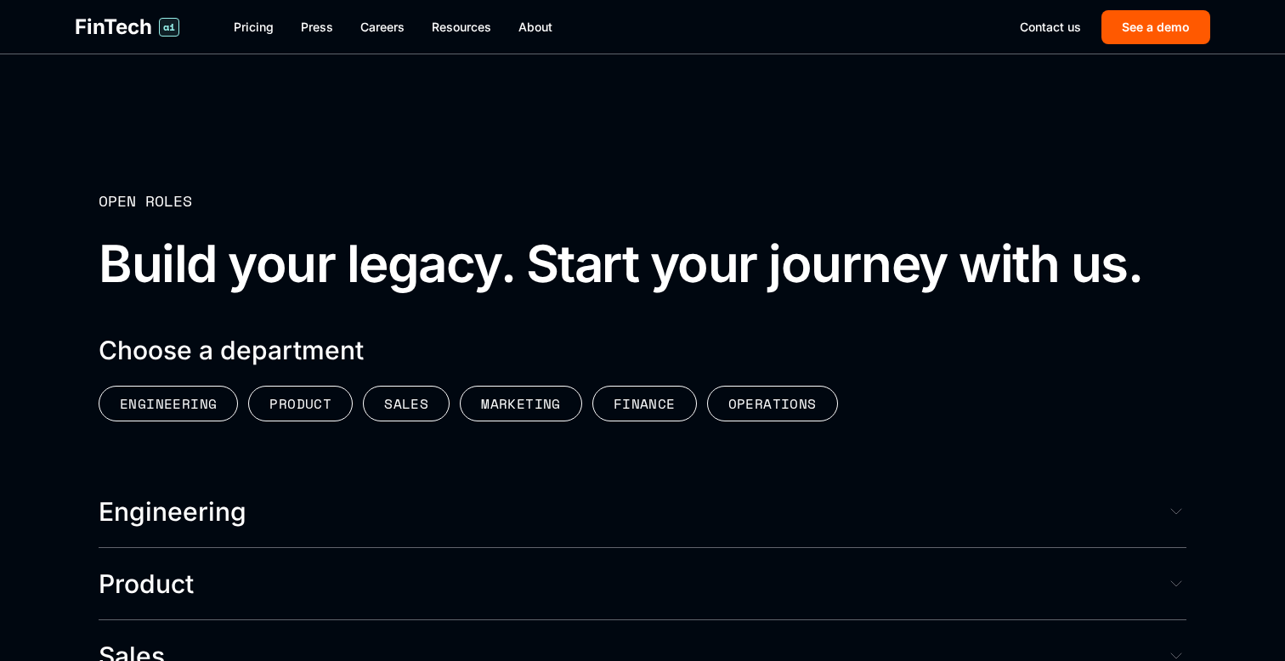
click at [268, 486] on button "Engineering" at bounding box center [643, 512] width 1088 height 72
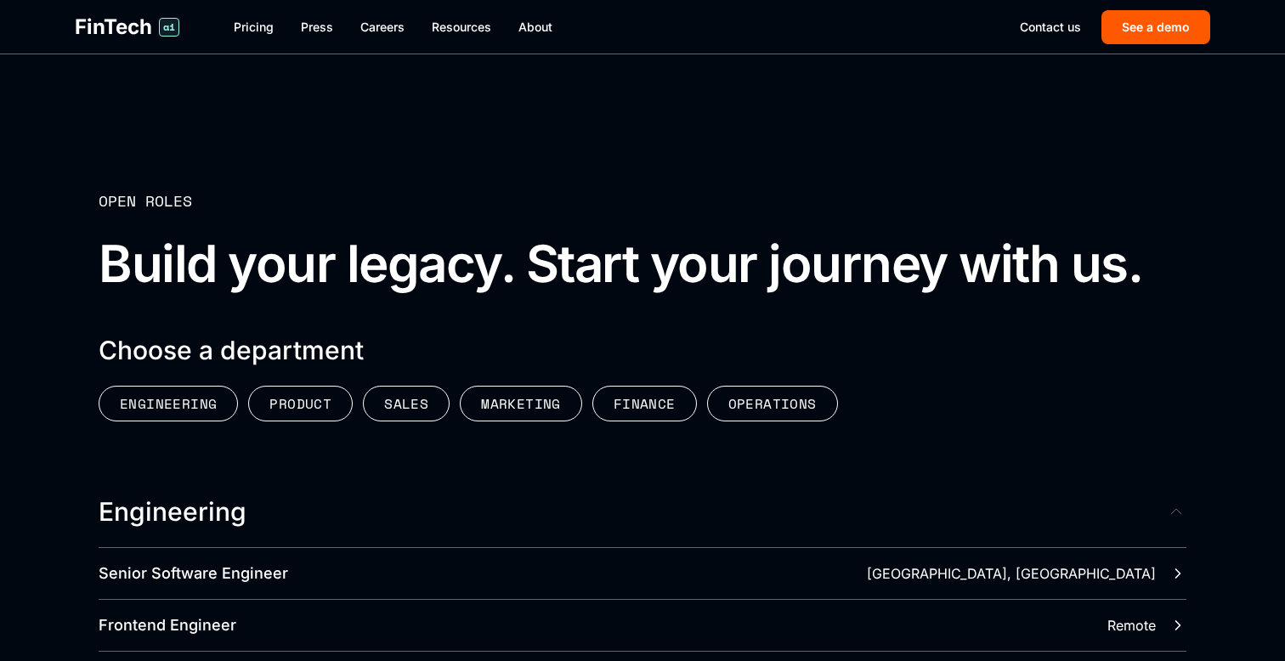
click at [276, 476] on button "Engineering" at bounding box center [643, 512] width 1088 height 72
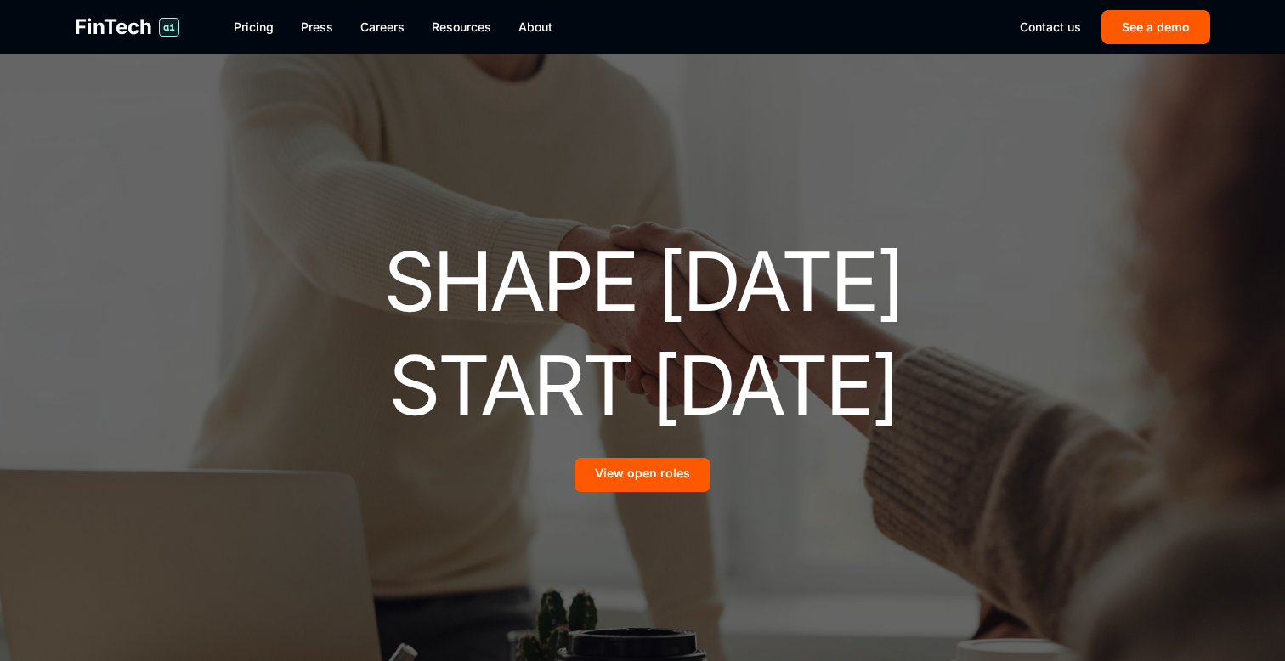
scroll to position [0, 0]
click at [252, 25] on link "Pricing" at bounding box center [254, 27] width 40 height 17
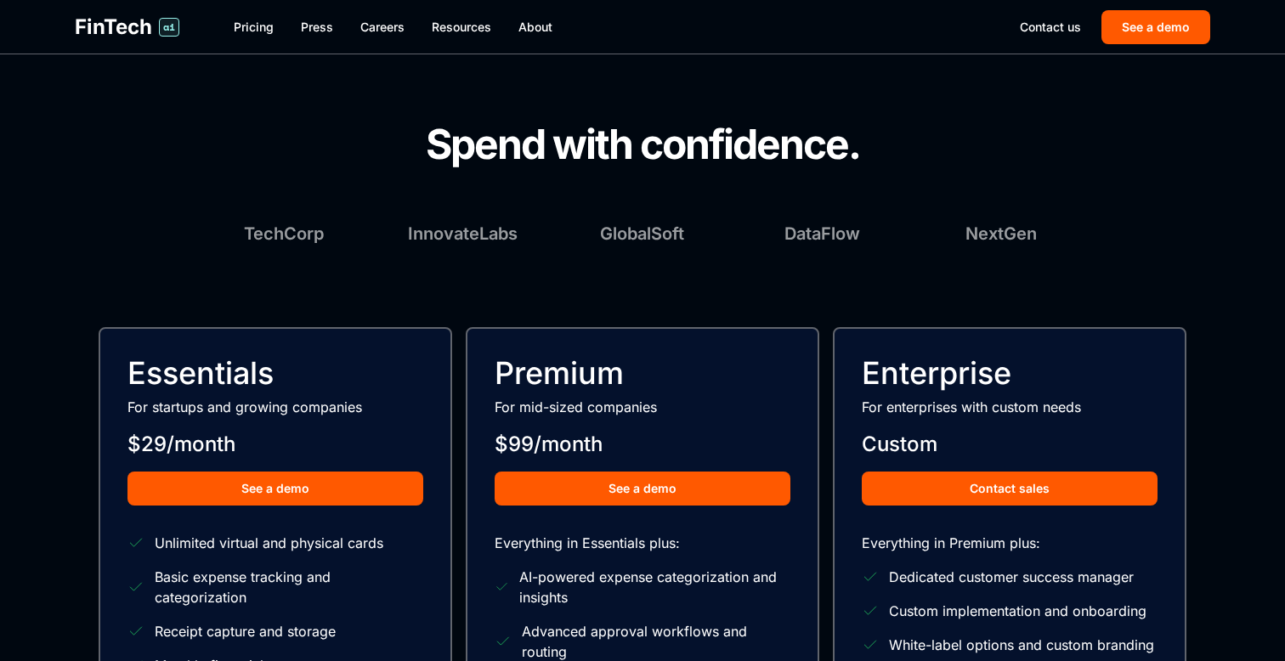
click at [1055, 15] on div "Contact us See a demo" at bounding box center [1115, 27] width 190 height 34
click at [1068, 31] on link "Contact us" at bounding box center [1050, 27] width 61 height 17
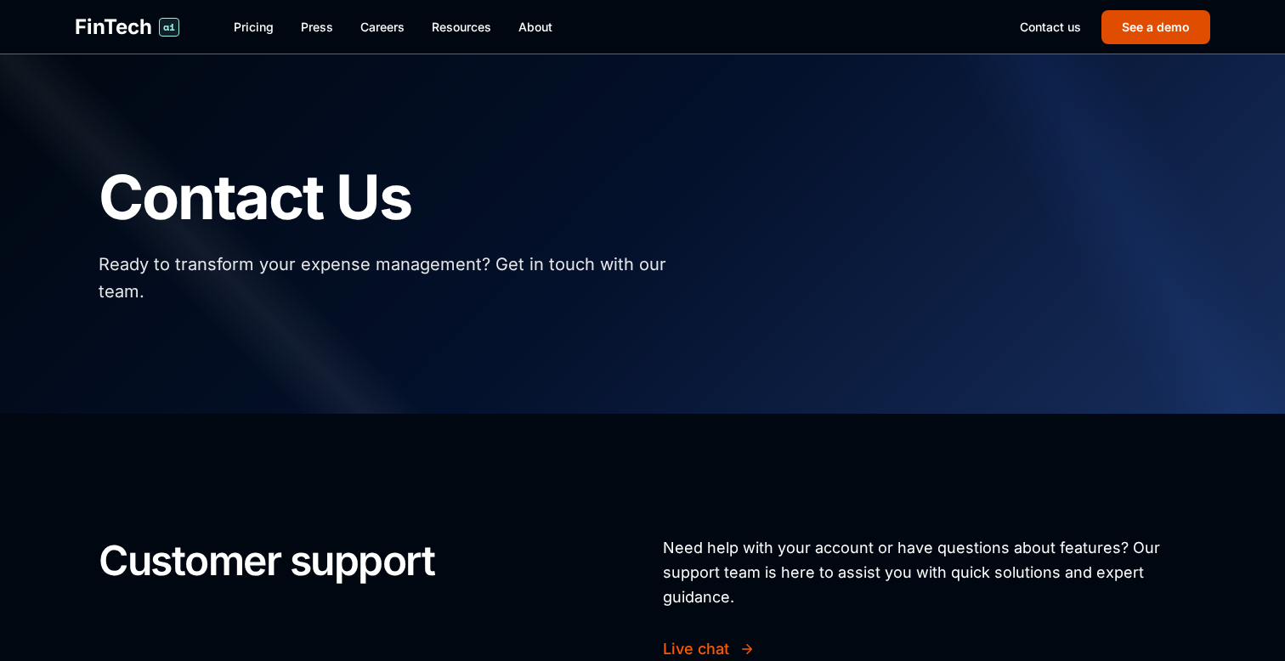
click at [1168, 31] on button "See a demo" at bounding box center [1155, 27] width 109 height 34
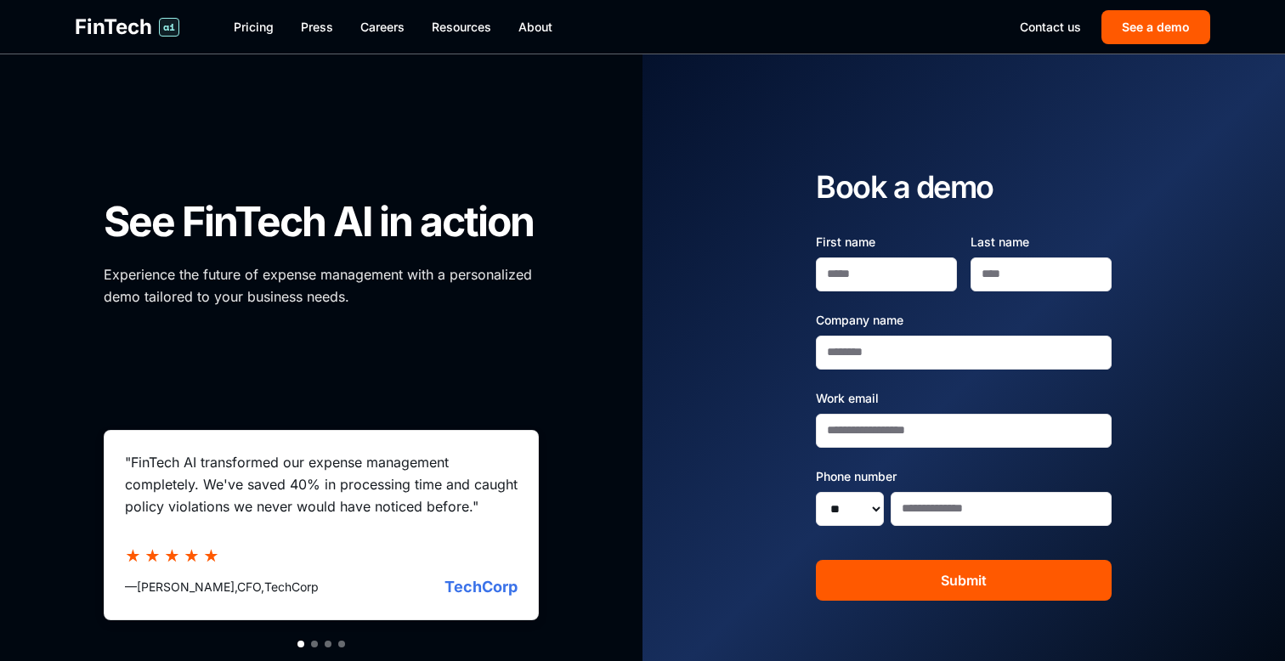
click at [108, 22] on span "FinTech" at bounding box center [113, 27] width 77 height 27
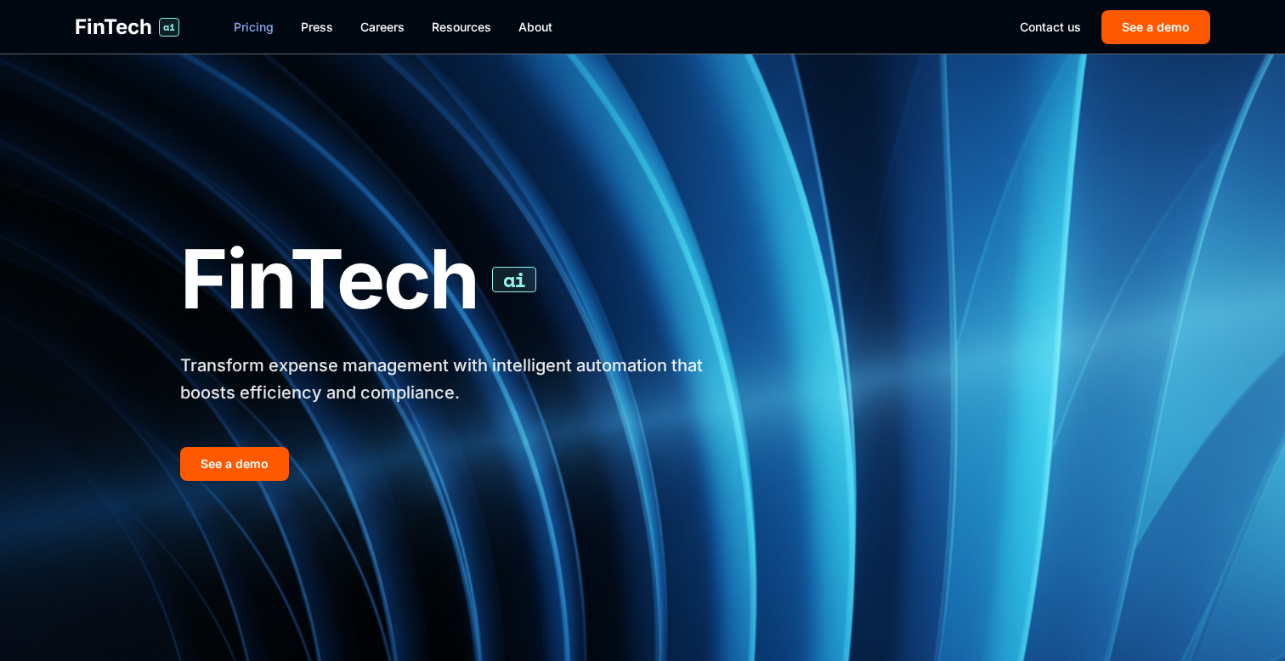
click at [257, 31] on link "Pricing" at bounding box center [254, 27] width 40 height 17
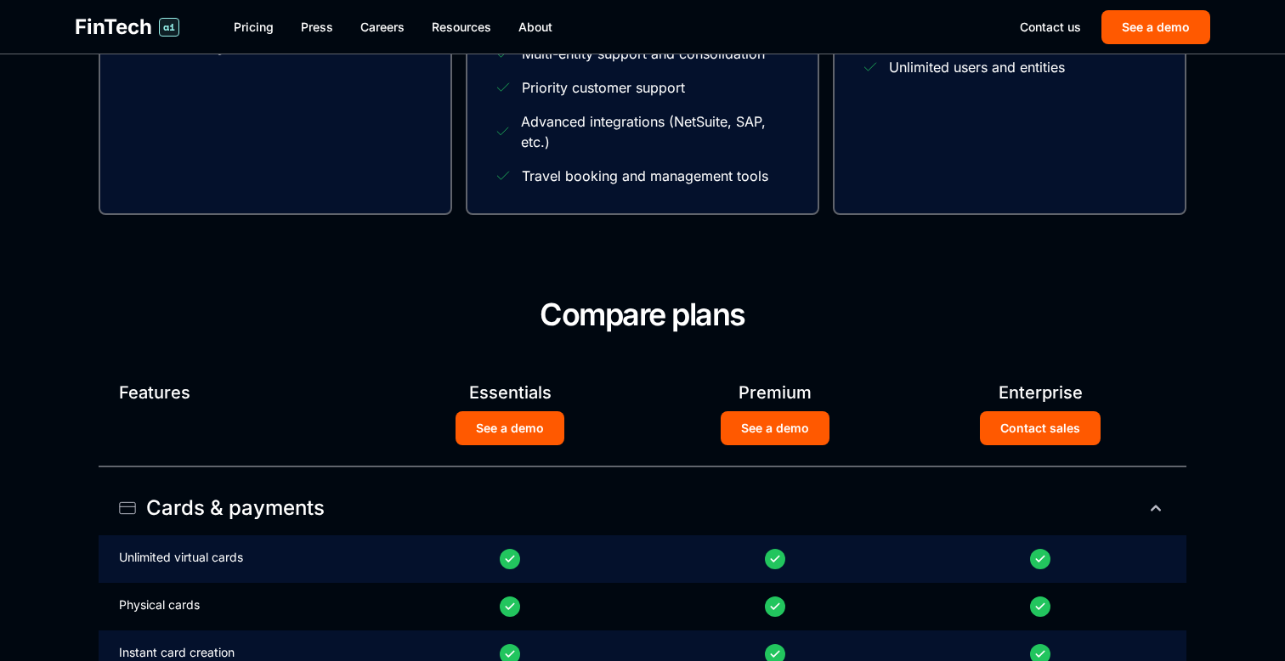
scroll to position [467, 0]
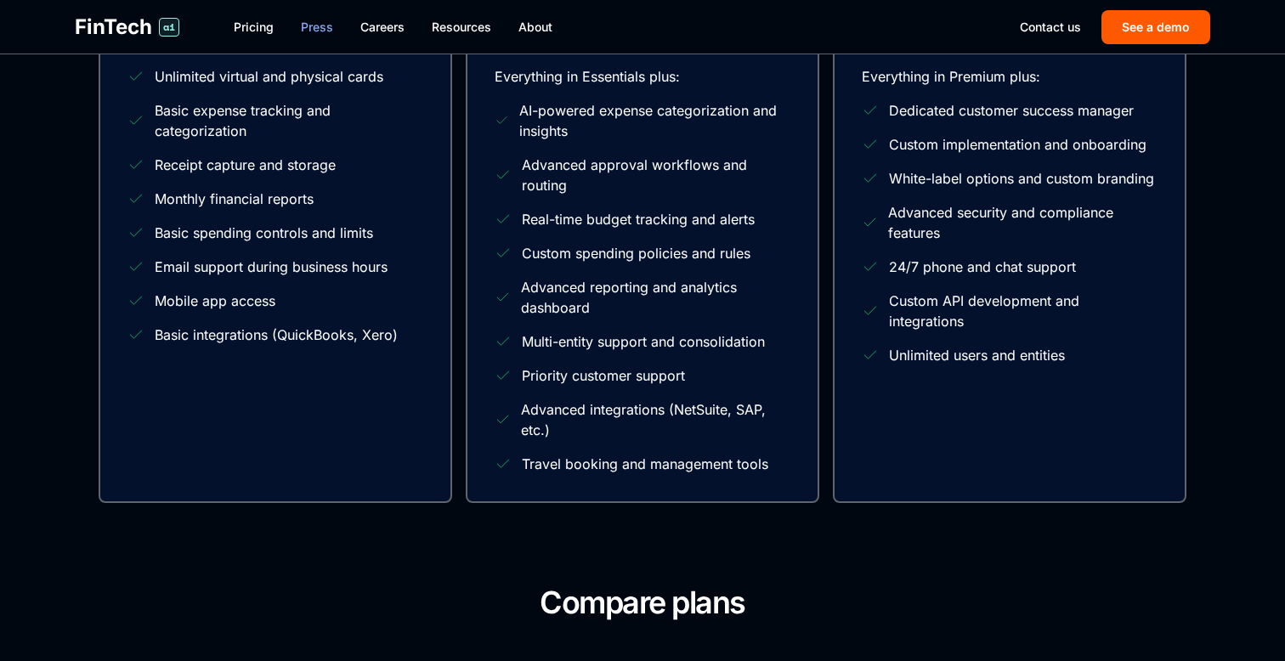
click at [311, 33] on link "Press" at bounding box center [317, 27] width 32 height 17
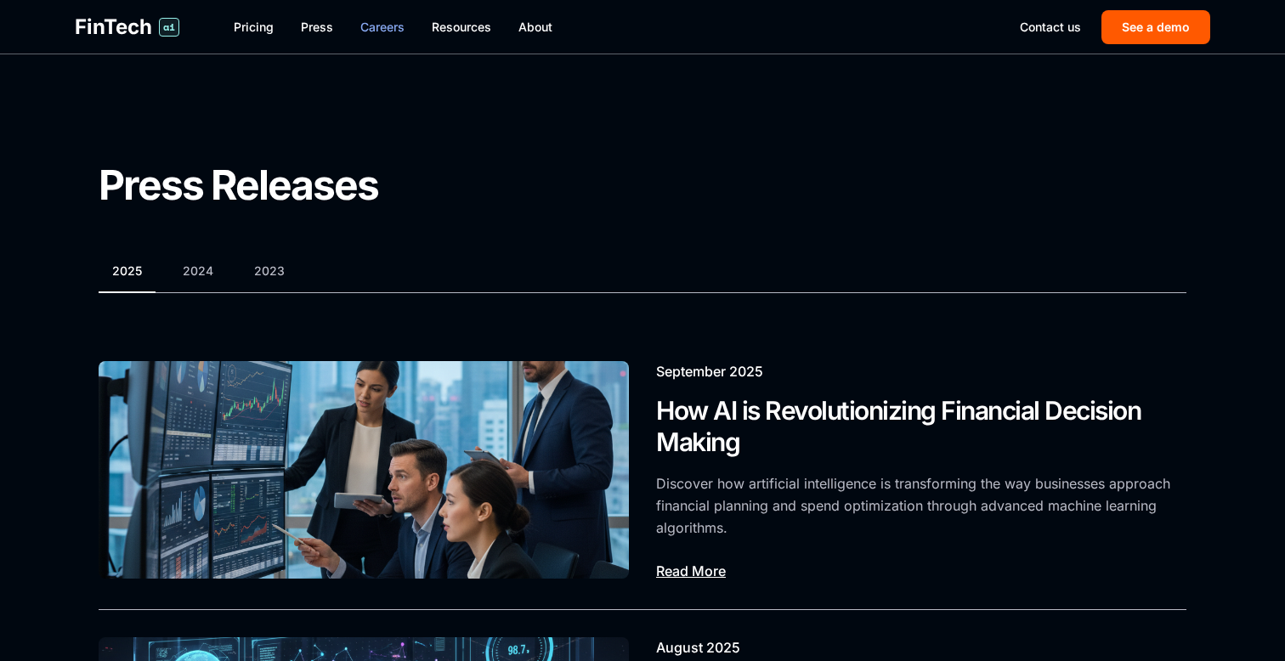
click at [389, 25] on link "Careers" at bounding box center [382, 27] width 44 height 17
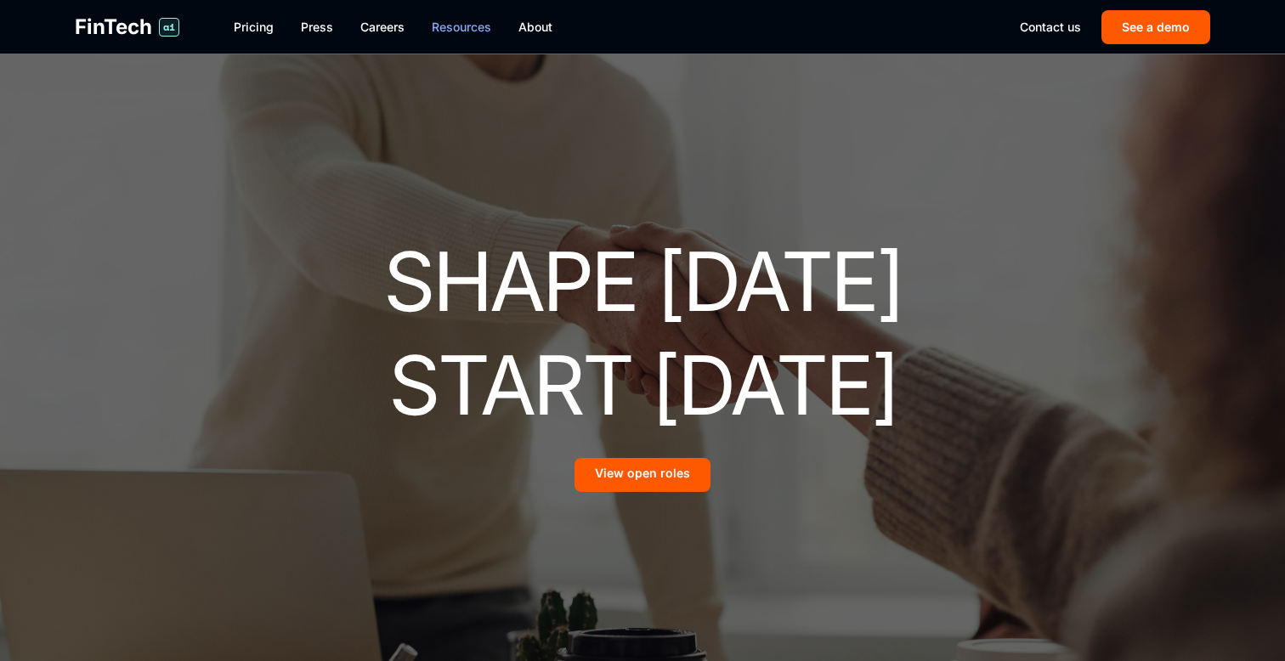
click at [437, 25] on link "Resources" at bounding box center [461, 27] width 59 height 17
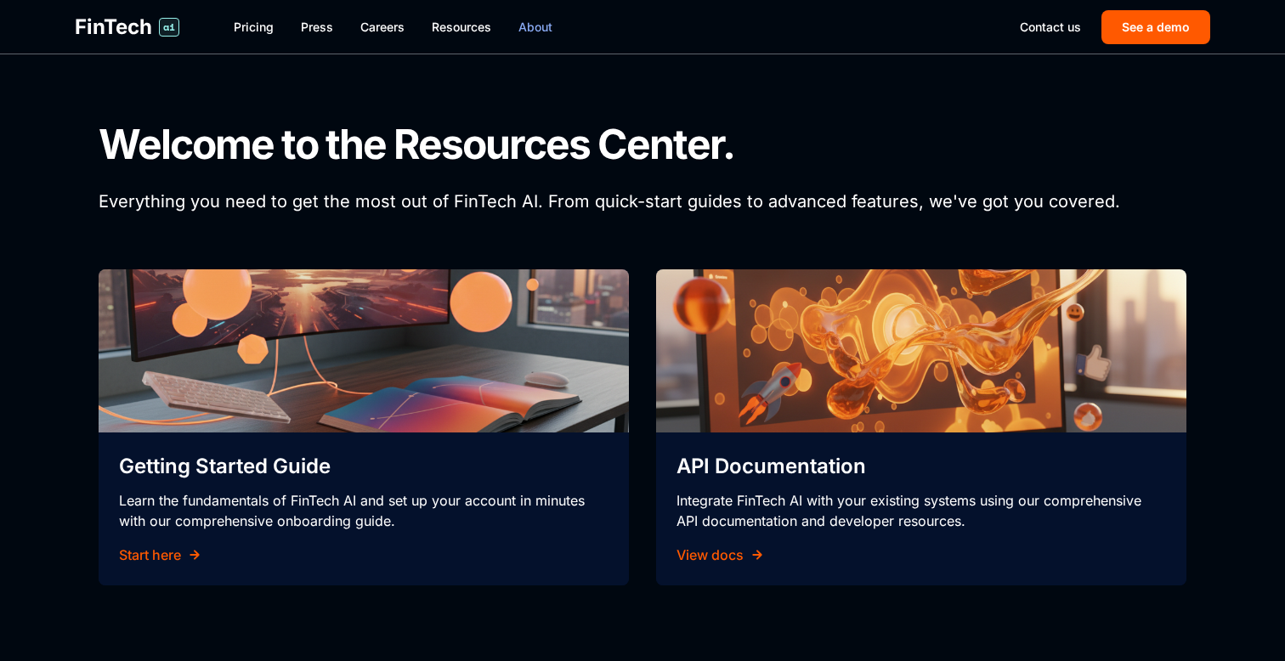
click at [537, 26] on link "About" at bounding box center [535, 27] width 34 height 17
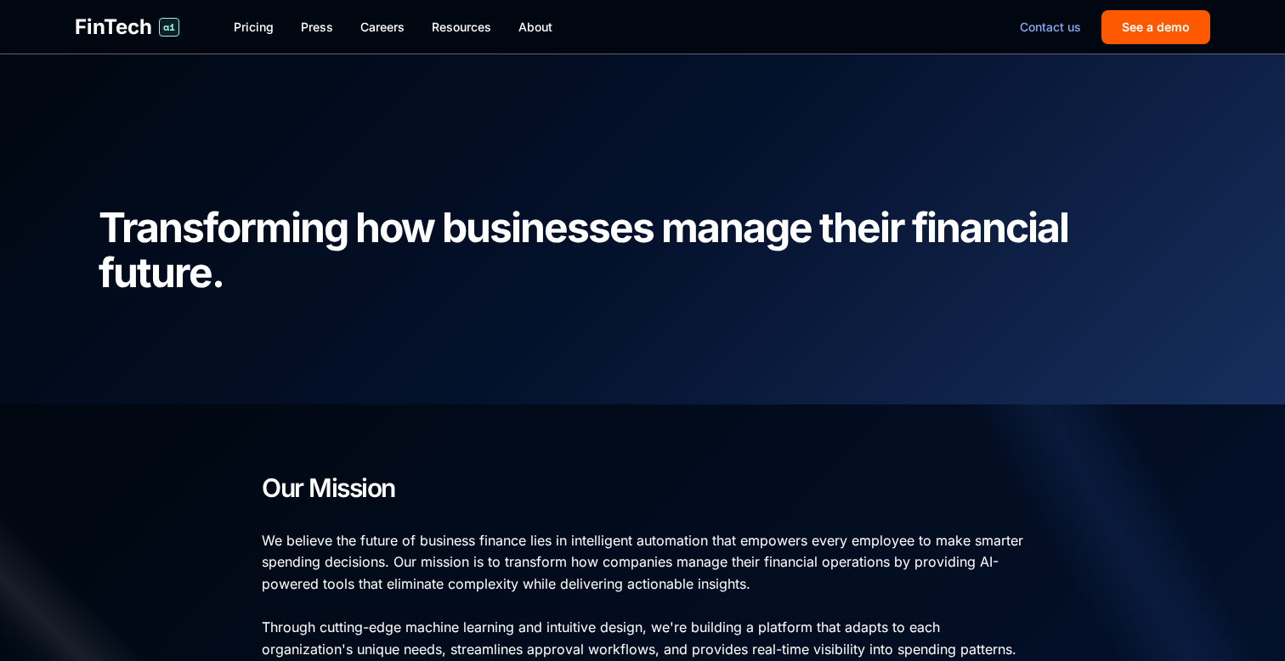
click at [1082, 36] on div "Contact us See a demo" at bounding box center [1115, 27] width 190 height 34
click at [1124, 28] on button "See a demo" at bounding box center [1155, 27] width 109 height 34
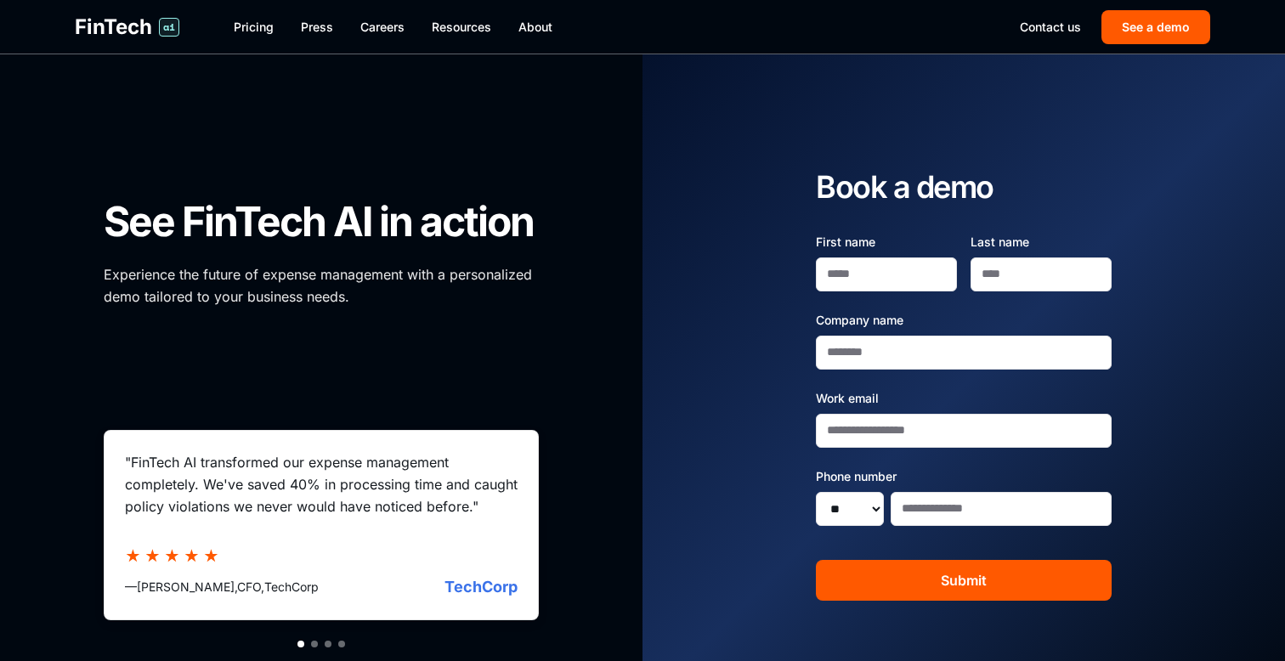
click at [1038, 14] on div "Contact us See a demo" at bounding box center [1115, 27] width 190 height 34
click at [1040, 19] on link "Contact us" at bounding box center [1050, 27] width 61 height 17
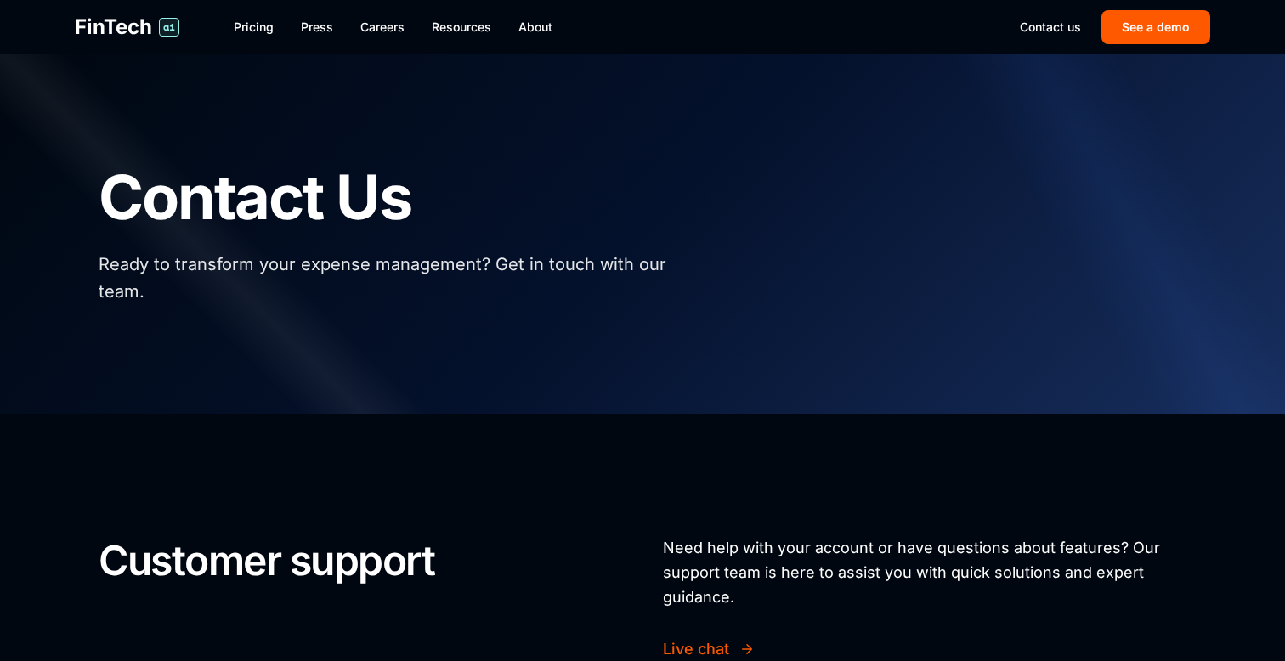
click at [117, 20] on span "FinTech" at bounding box center [113, 27] width 77 height 27
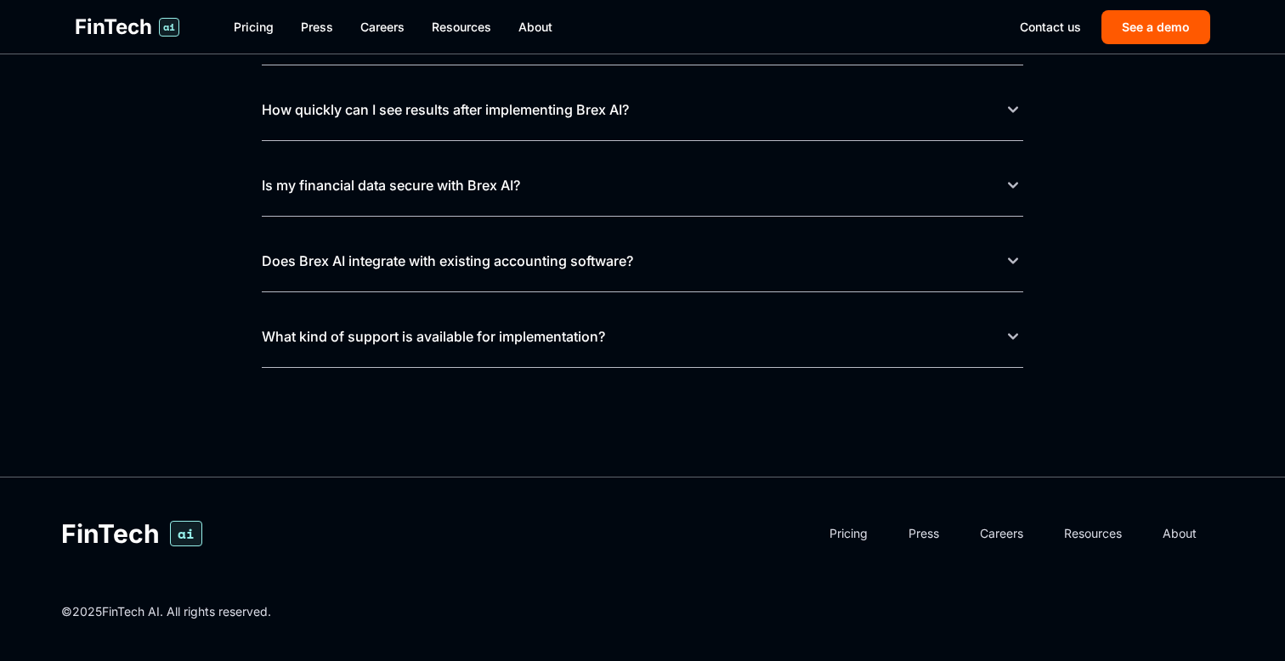
scroll to position [7484, 0]
click at [312, 27] on link "Press" at bounding box center [317, 27] width 32 height 17
